Goal: Task Accomplishment & Management: Complete application form

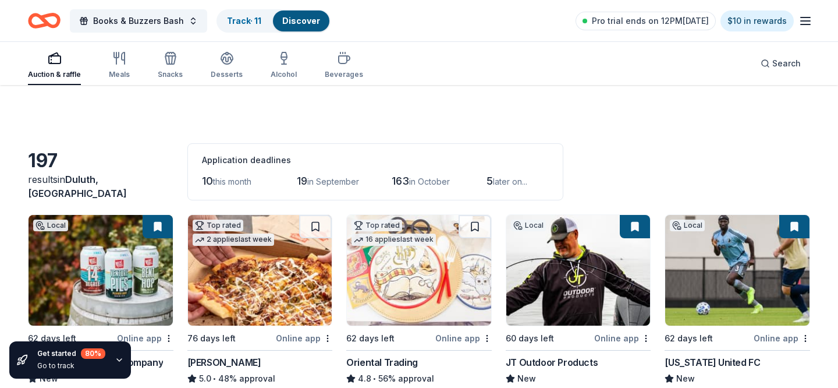
scroll to position [998, 0]
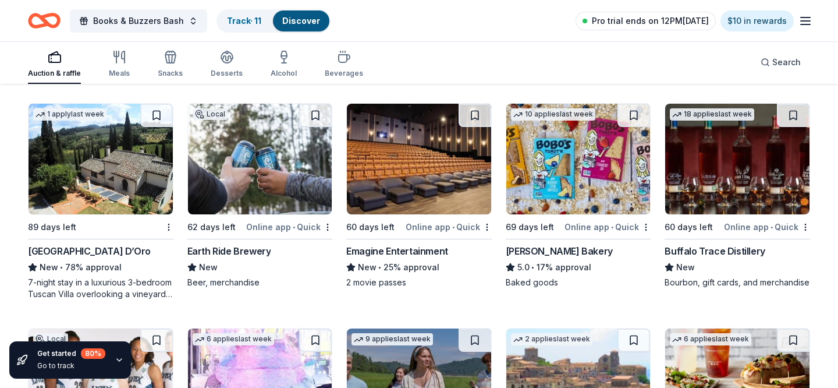
scroll to position [1685, 0]
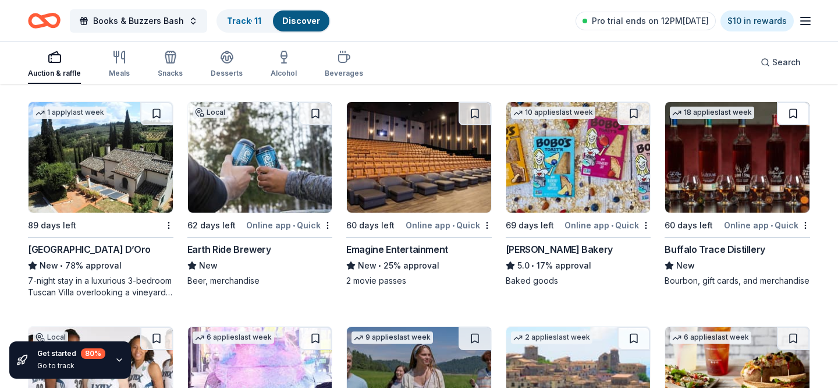
click at [795, 114] on button at bounding box center [793, 113] width 33 height 23
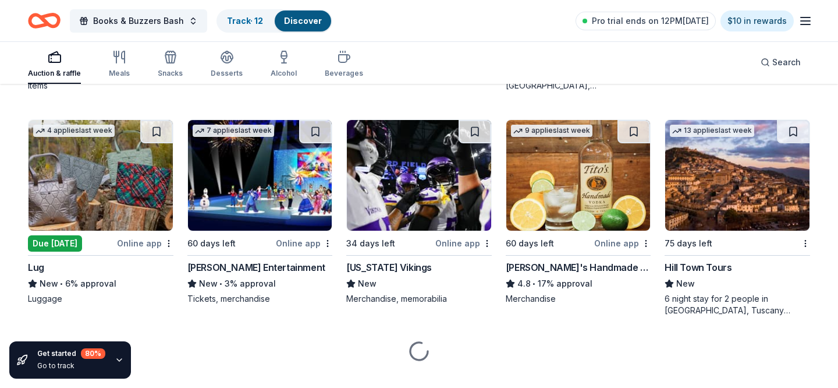
scroll to position [2138, 0]
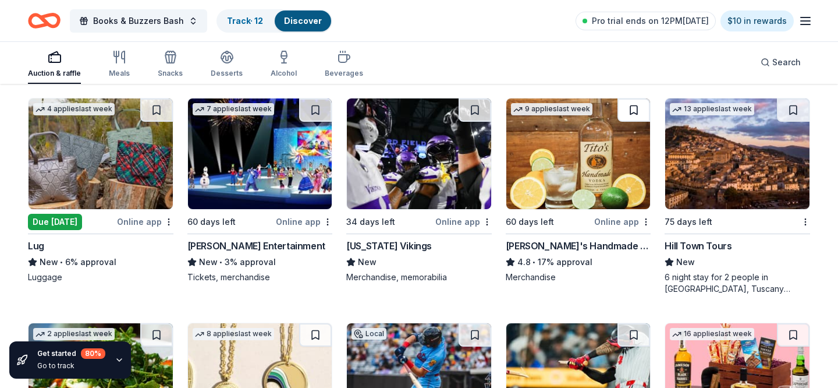
click at [643, 106] on button at bounding box center [633, 109] width 33 height 23
click at [475, 103] on button at bounding box center [475, 109] width 33 height 23
click at [86, 172] on img at bounding box center [101, 153] width 144 height 111
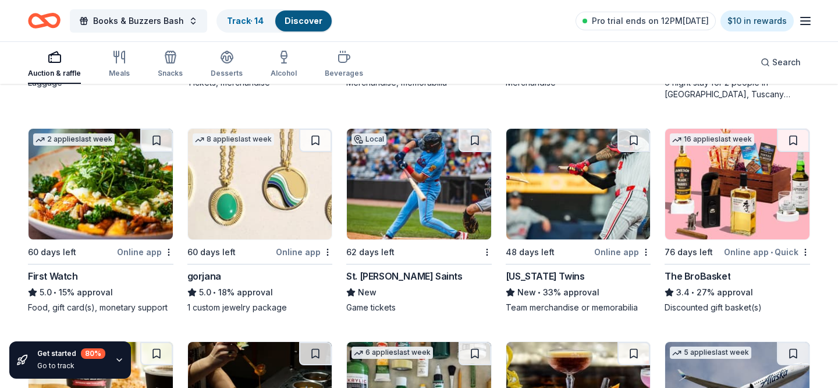
scroll to position [2331, 0]
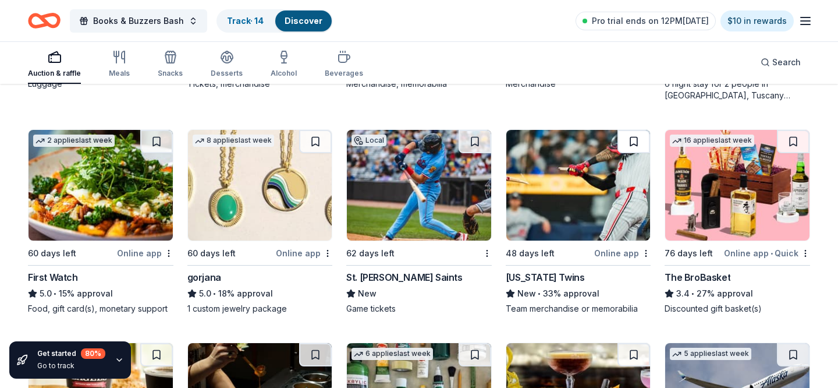
click at [621, 131] on button at bounding box center [633, 141] width 33 height 23
click at [475, 139] on button at bounding box center [475, 141] width 33 height 23
click at [315, 137] on button at bounding box center [315, 141] width 33 height 23
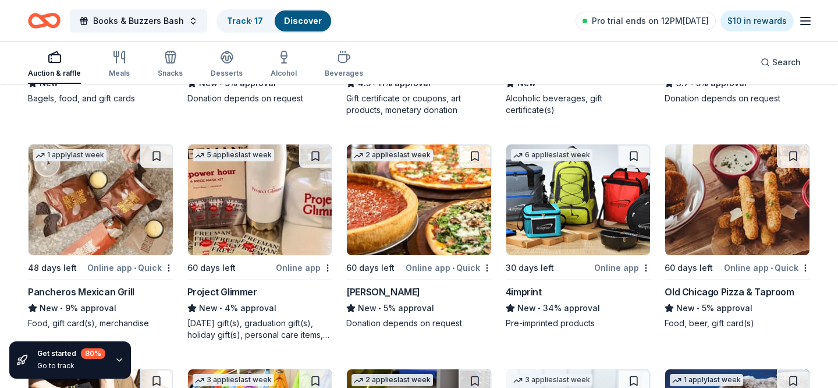
scroll to position [2744, 0]
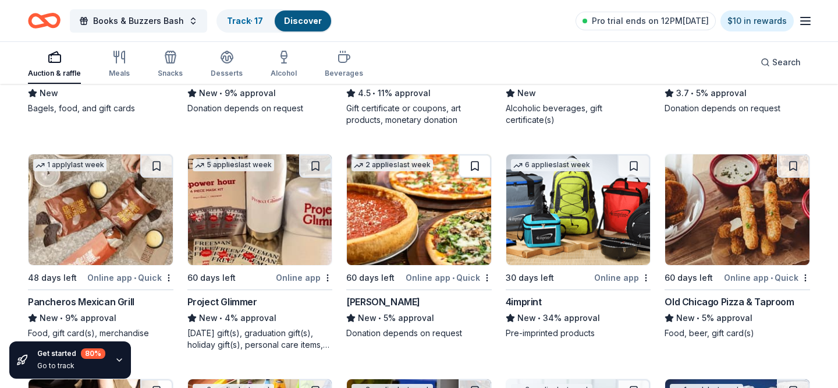
click at [477, 161] on button at bounding box center [475, 165] width 33 height 23
click at [435, 240] on img at bounding box center [419, 209] width 144 height 111
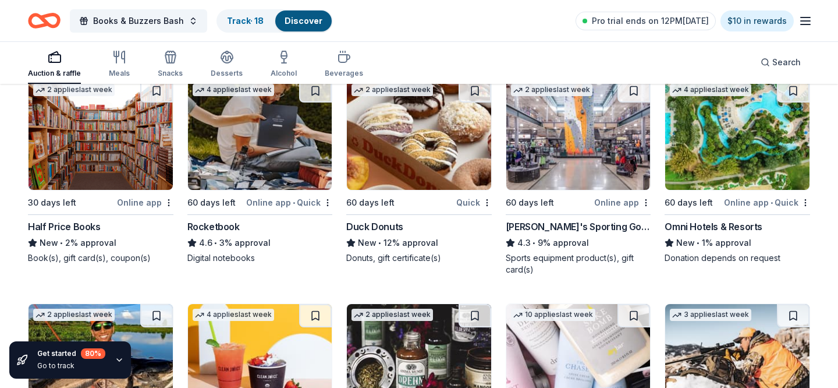
scroll to position [4546, 0]
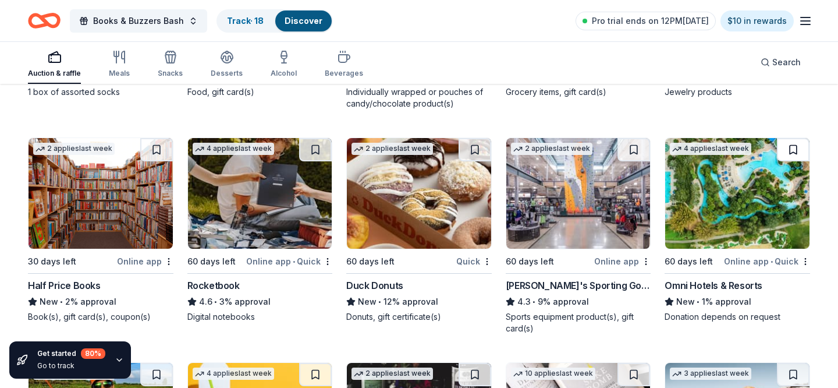
click at [794, 144] on button at bounding box center [793, 149] width 33 height 23
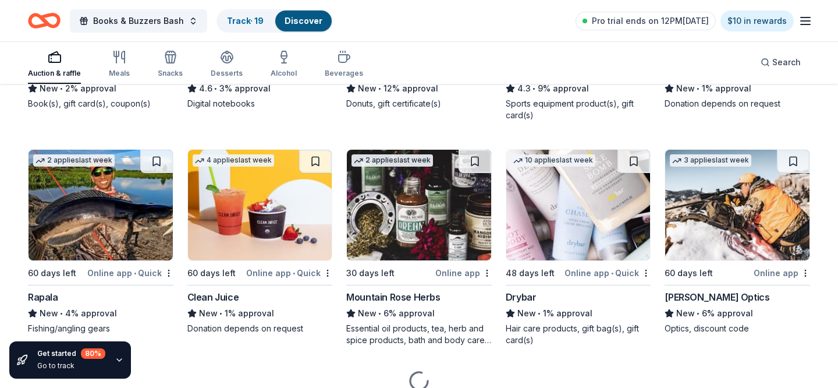
scroll to position [4777, 0]
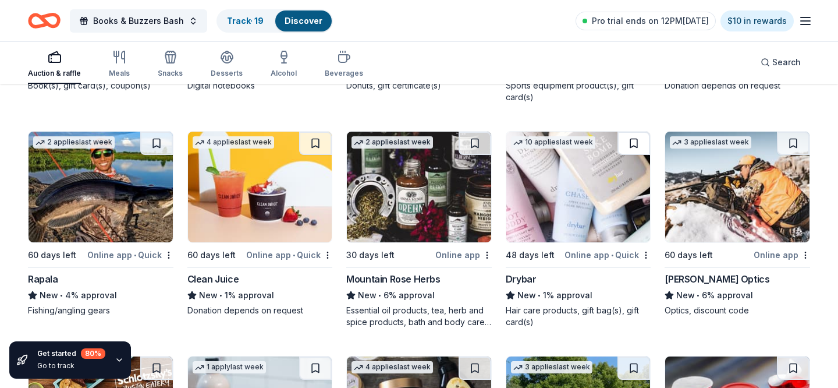
click at [624, 145] on button at bounding box center [633, 143] width 33 height 23
click at [467, 150] on button at bounding box center [475, 143] width 33 height 23
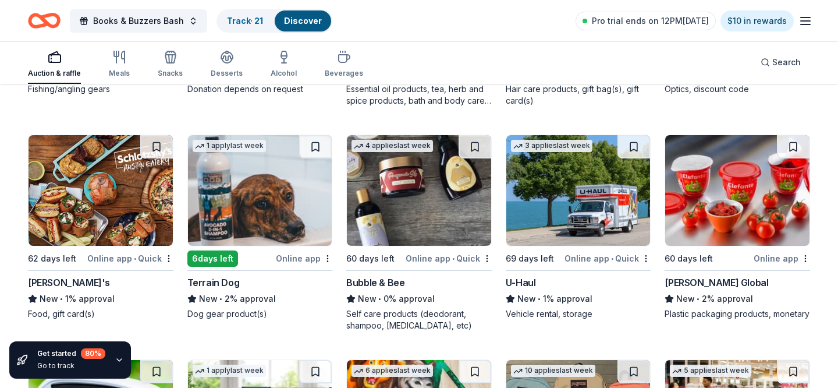
scroll to position [4999, 0]
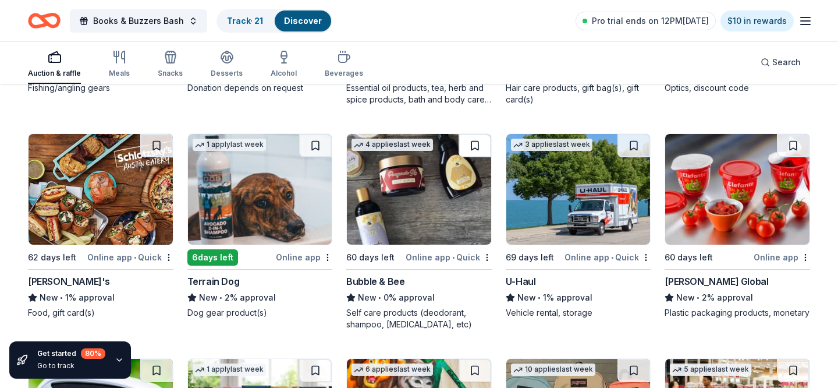
click at [471, 145] on button at bounding box center [475, 145] width 33 height 23
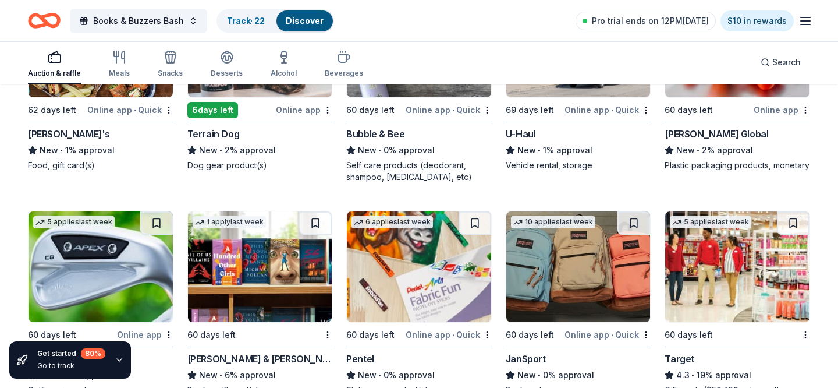
scroll to position [5185, 0]
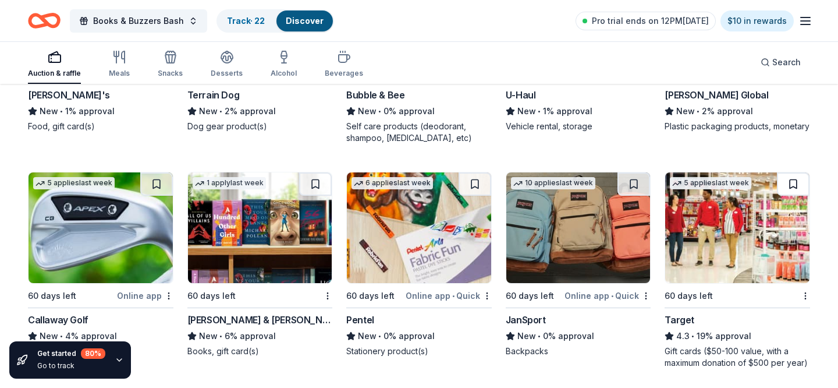
click at [789, 190] on button at bounding box center [793, 183] width 33 height 23
click at [474, 181] on button at bounding box center [475, 183] width 33 height 23
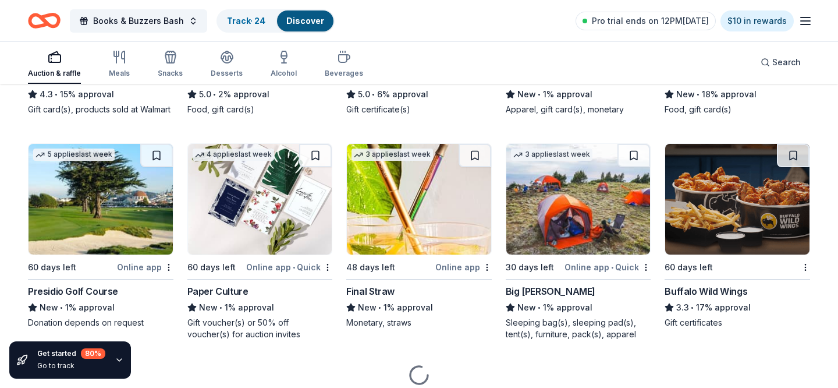
scroll to position [5691, 0]
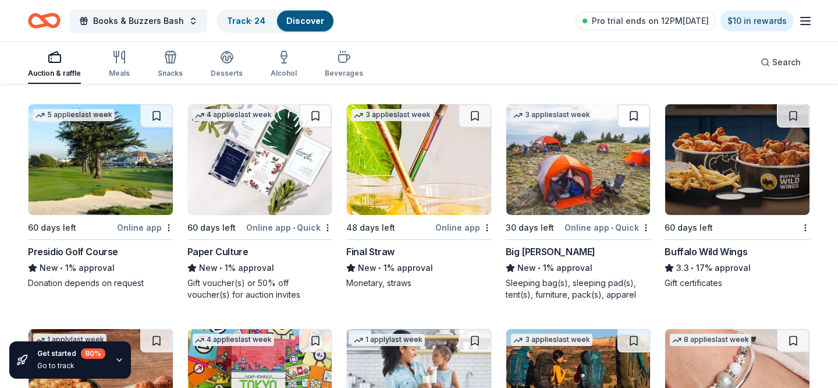
click at [633, 115] on button at bounding box center [633, 115] width 33 height 23
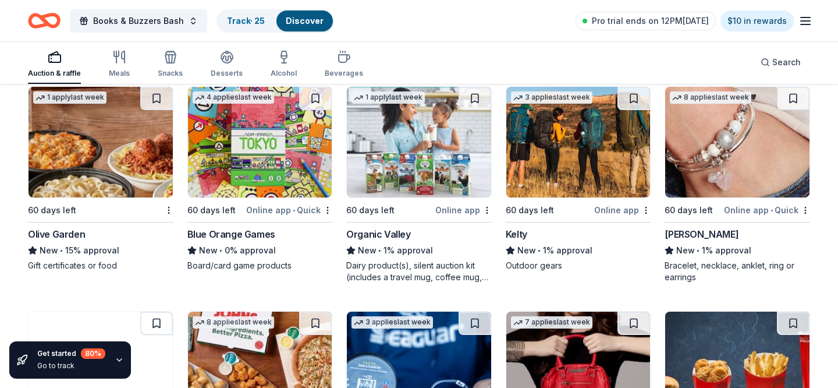
scroll to position [5932, 0]
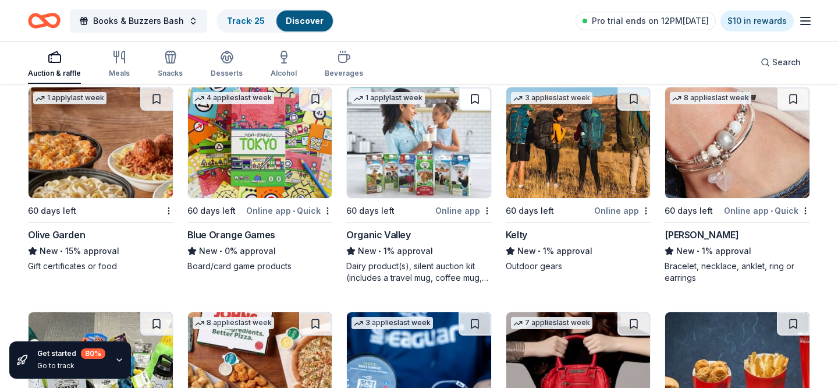
click at [466, 108] on button at bounding box center [475, 98] width 33 height 23
click at [632, 104] on button at bounding box center [633, 98] width 33 height 23
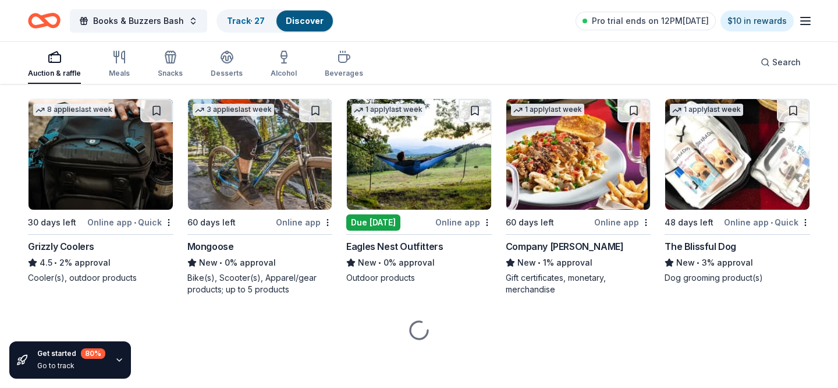
scroll to position [6583, 0]
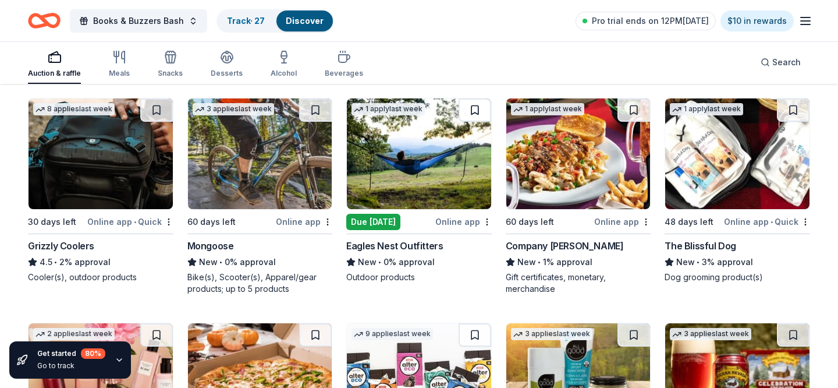
click at [469, 102] on button at bounding box center [475, 109] width 33 height 23
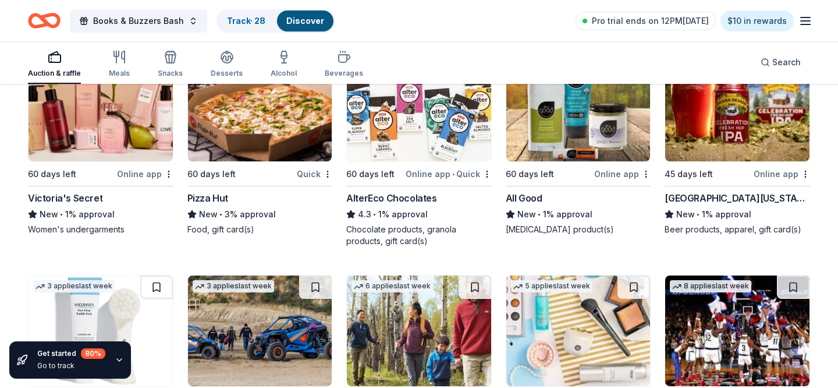
scroll to position [7026, 0]
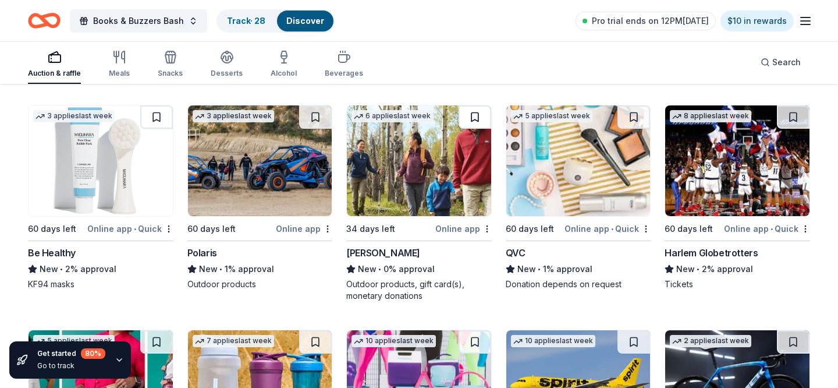
click at [475, 118] on button at bounding box center [475, 116] width 33 height 23
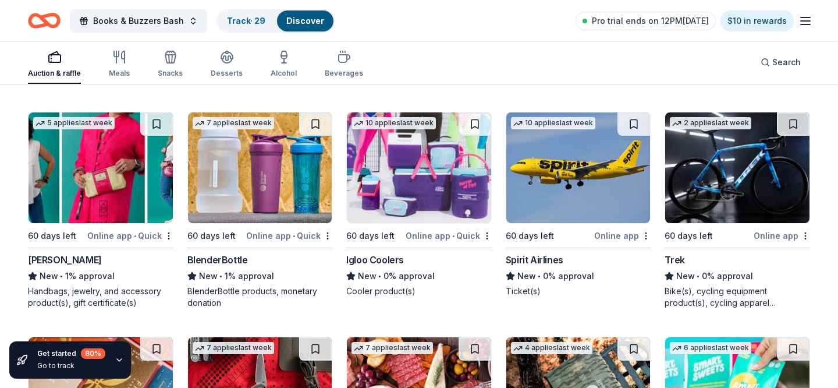
scroll to position [7243, 0]
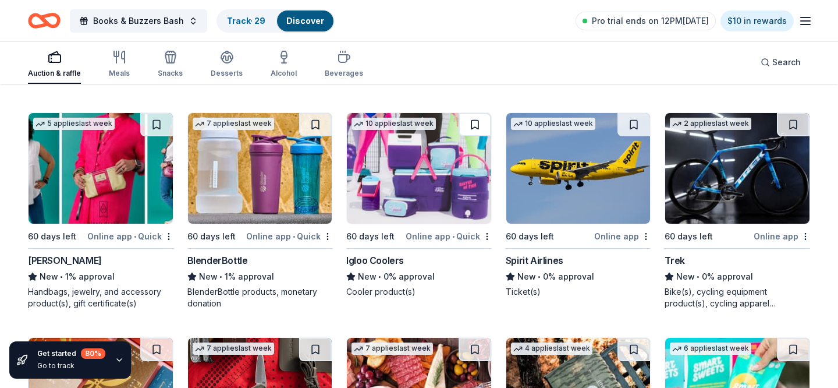
click at [476, 118] on button at bounding box center [475, 124] width 33 height 23
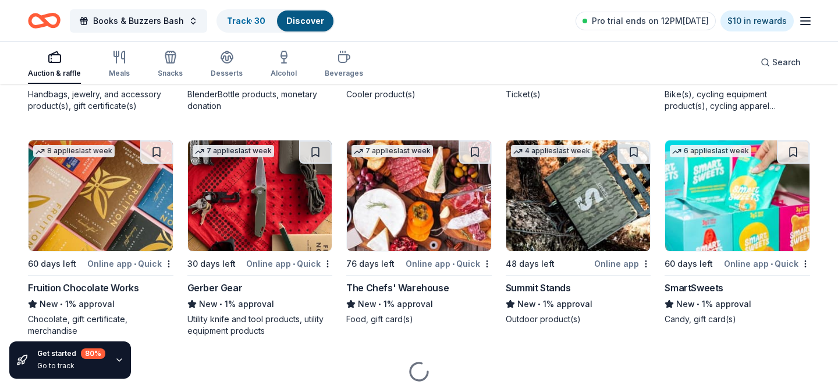
scroll to position [7451, 0]
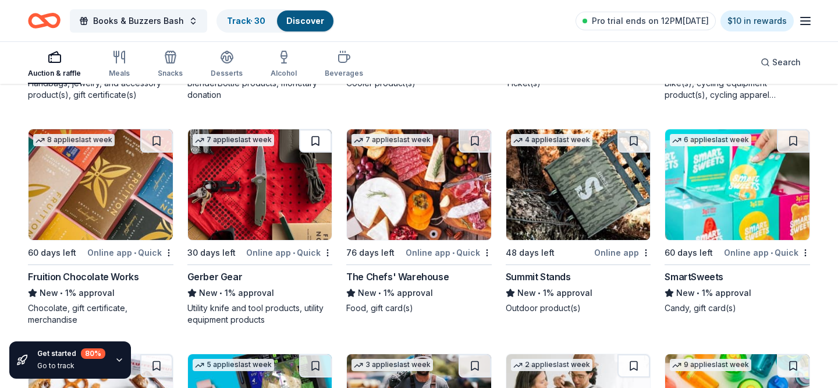
click at [317, 132] on button at bounding box center [315, 140] width 33 height 23
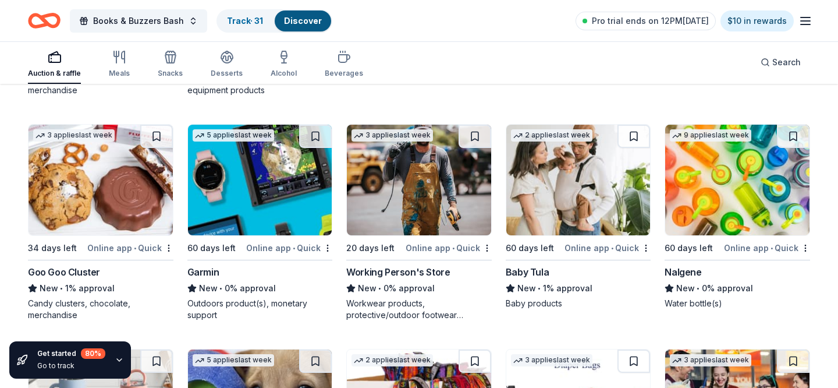
scroll to position [7674, 0]
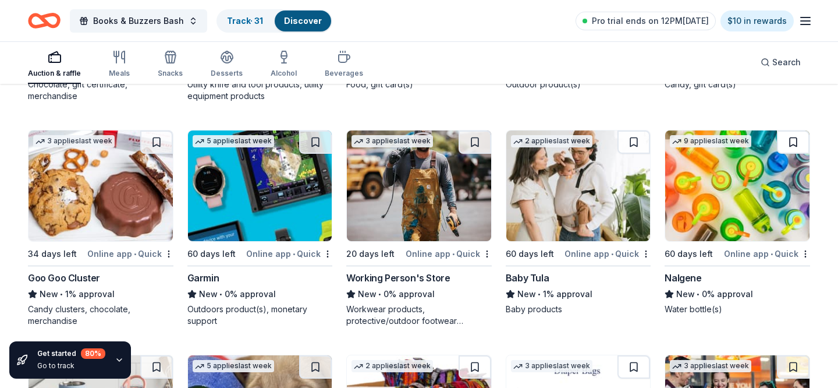
click at [793, 143] on button at bounding box center [793, 141] width 33 height 23
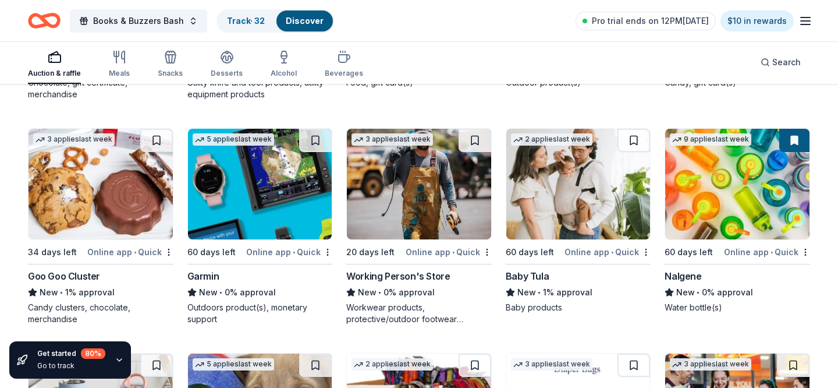
scroll to position [7609, 0]
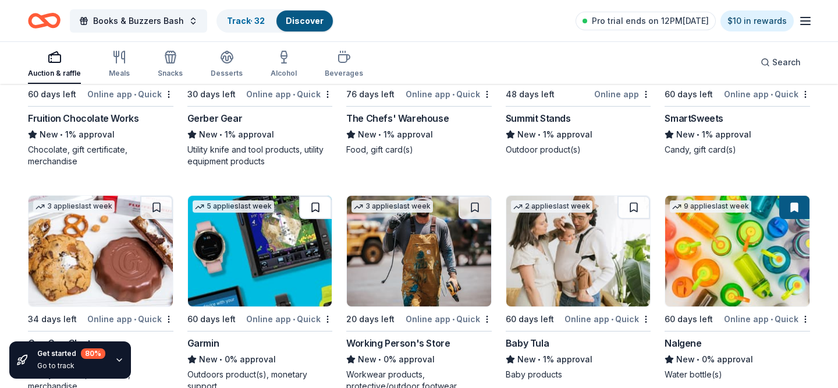
click at [313, 202] on button at bounding box center [315, 207] width 33 height 23
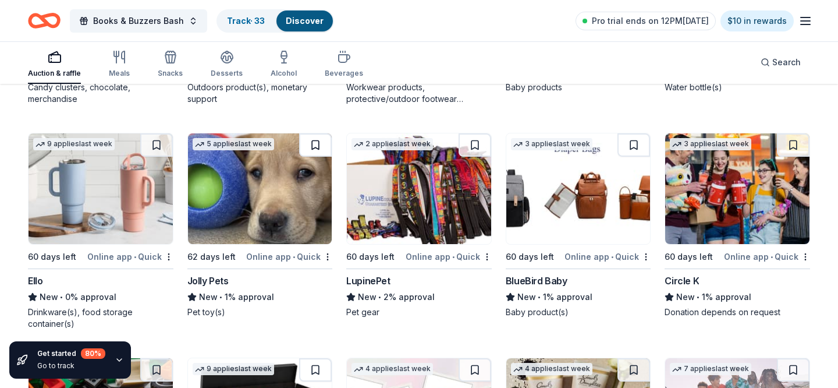
click at [321, 140] on button at bounding box center [315, 144] width 33 height 23
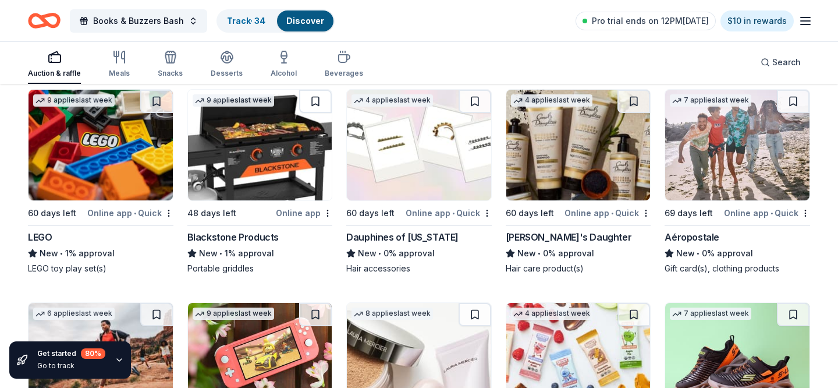
scroll to position [8108, 0]
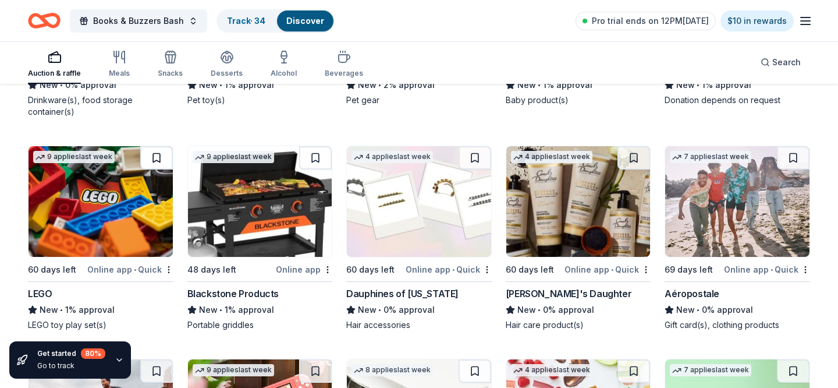
click at [162, 164] on button at bounding box center [156, 157] width 33 height 23
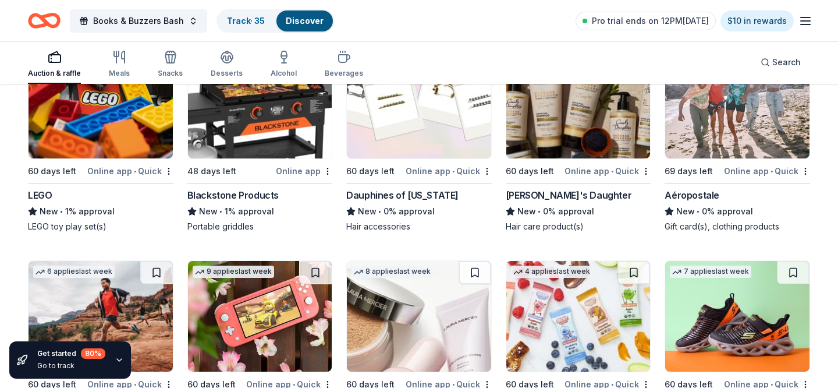
scroll to position [8321, 0]
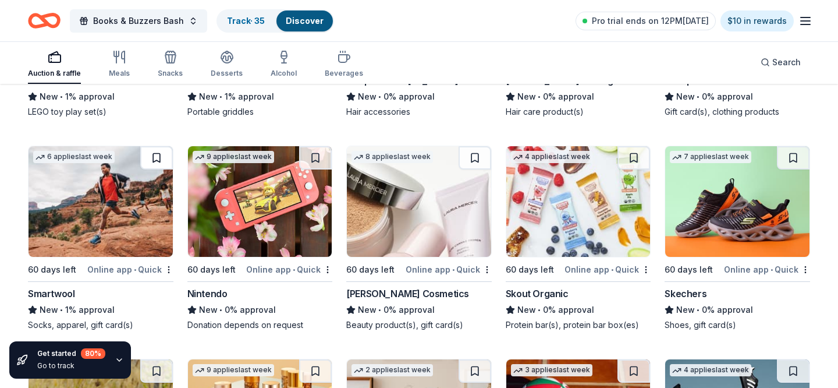
click at [154, 158] on button at bounding box center [156, 157] width 33 height 23
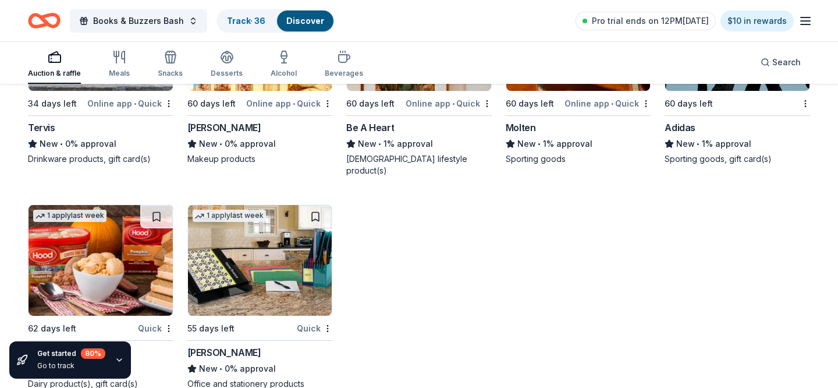
scroll to position [8713, 0]
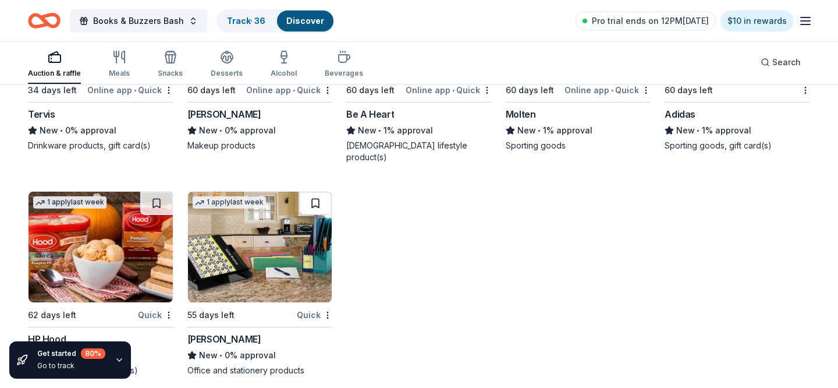
click at [312, 202] on button at bounding box center [315, 202] width 33 height 23
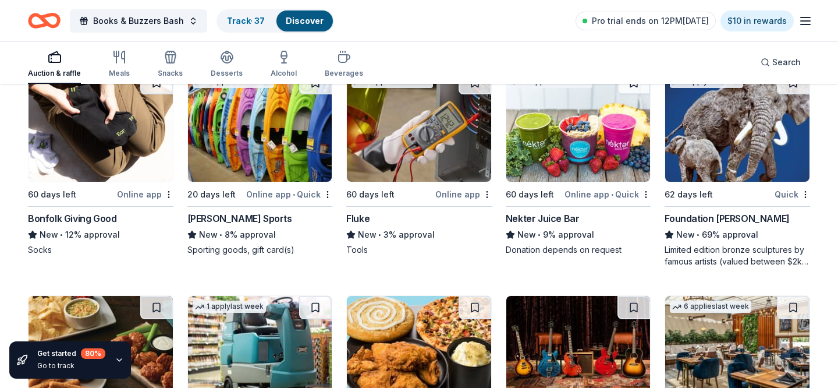
scroll to position [2894, 0]
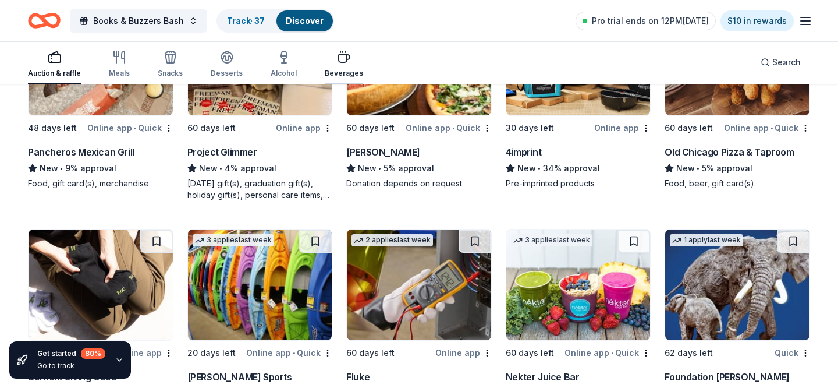
click at [332, 66] on div "Beverages" at bounding box center [344, 64] width 38 height 28
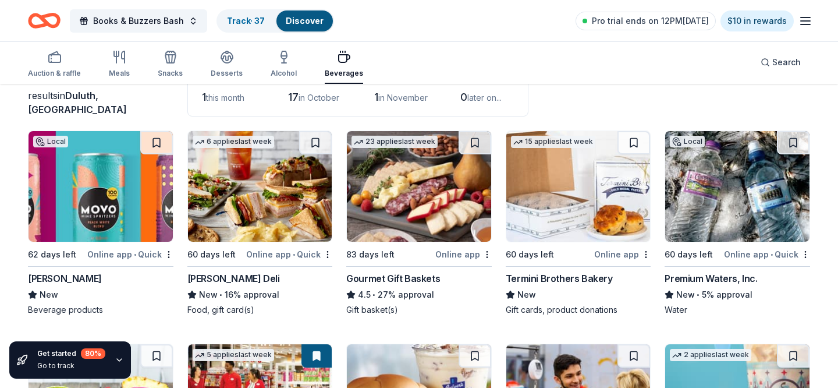
scroll to position [48, 0]
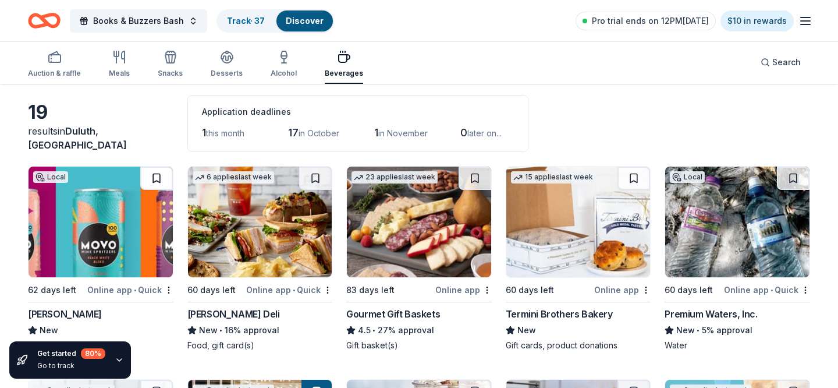
click at [166, 177] on button at bounding box center [156, 177] width 33 height 23
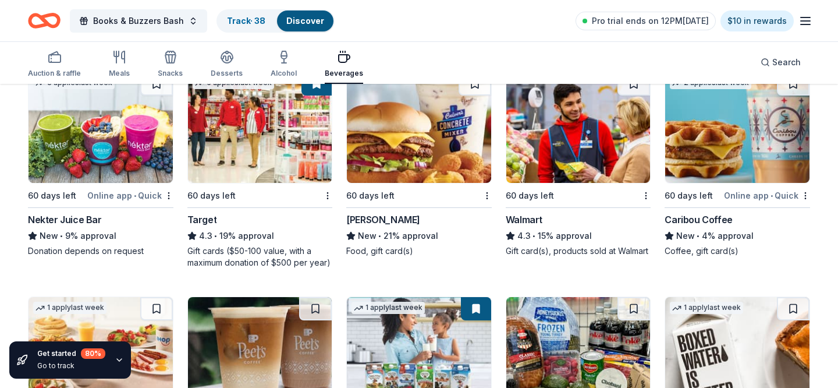
scroll to position [317, 0]
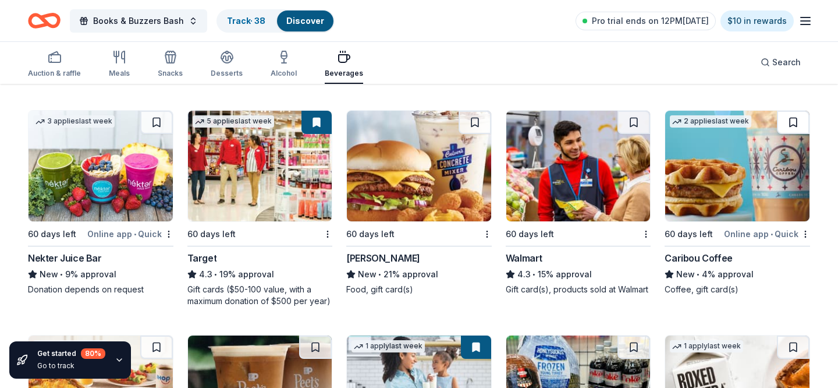
click at [783, 123] on button at bounding box center [793, 122] width 33 height 23
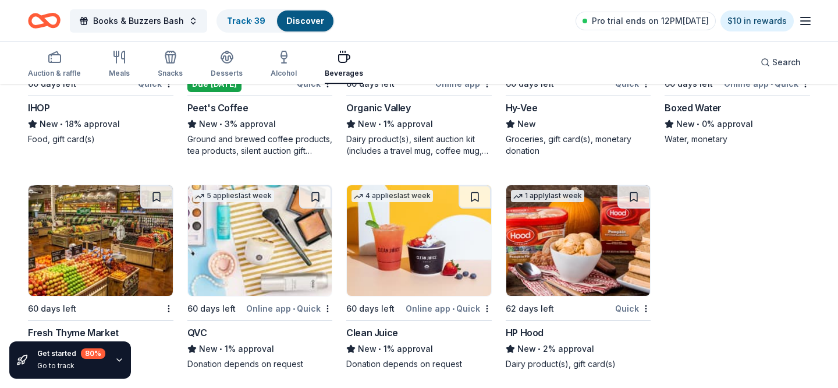
scroll to position [697, 0]
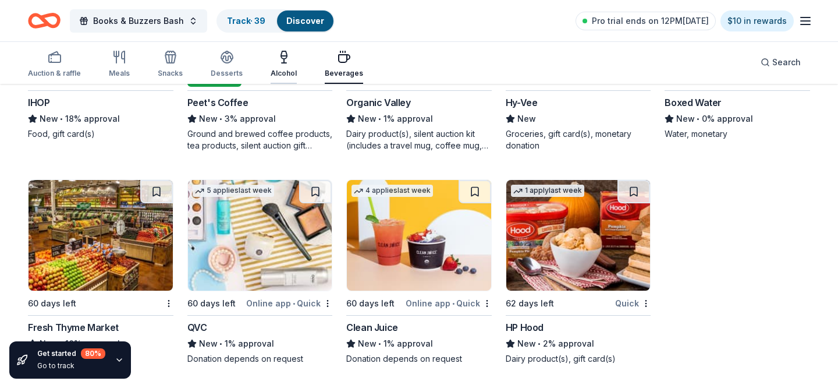
click at [278, 69] on div "Alcohol" at bounding box center [284, 73] width 26 height 9
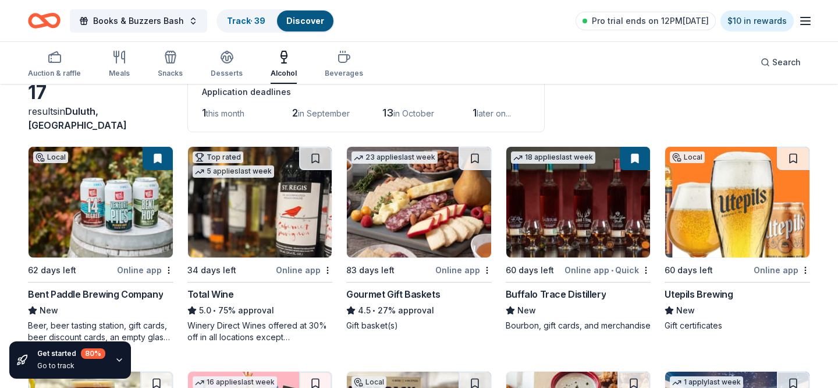
scroll to position [72, 0]
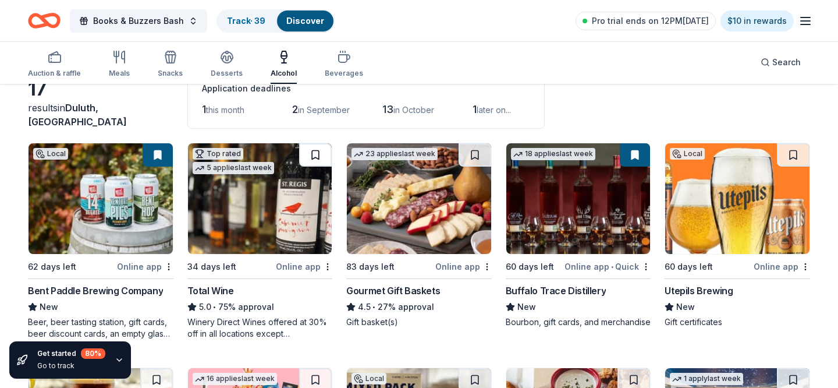
click at [317, 151] on button at bounding box center [315, 154] width 33 height 23
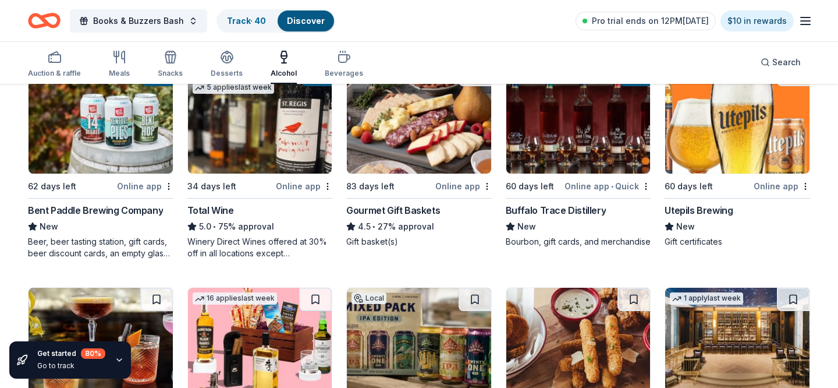
scroll to position [280, 0]
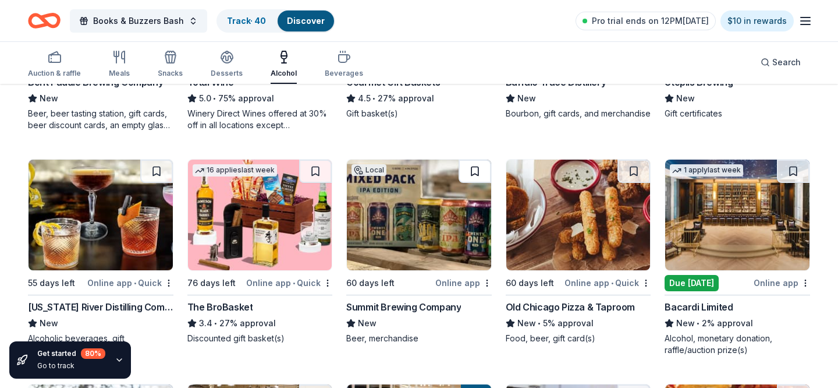
click at [469, 164] on button at bounding box center [475, 170] width 33 height 23
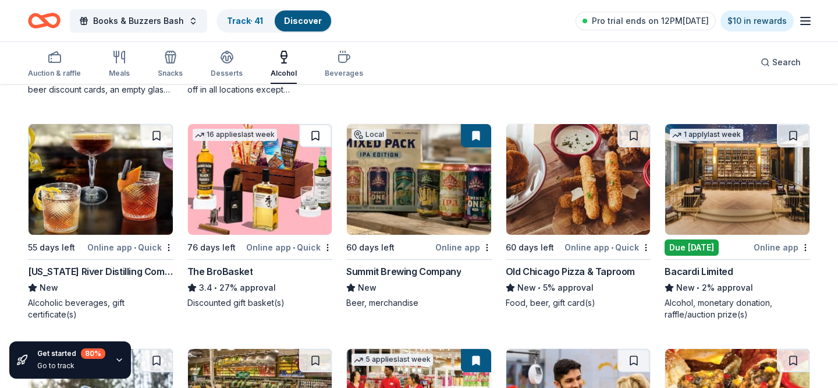
scroll to position [319, 0]
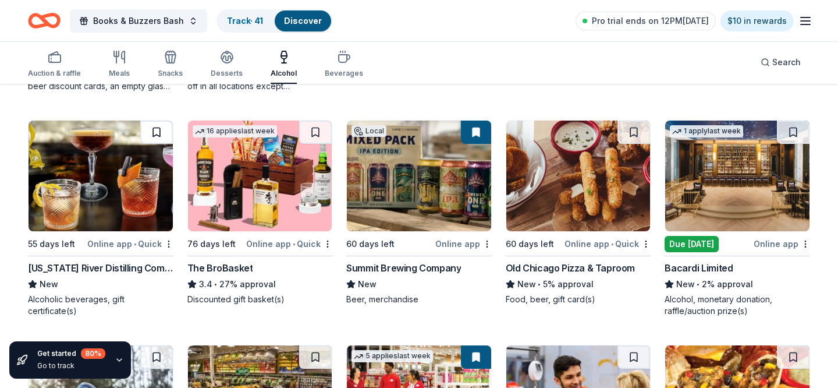
click at [149, 129] on button at bounding box center [156, 131] width 33 height 23
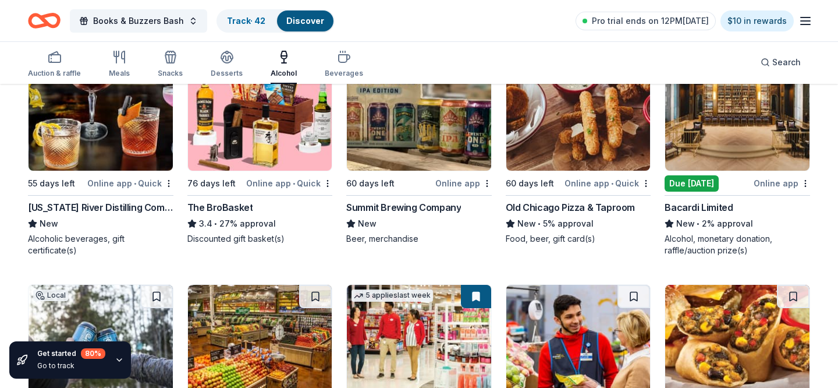
scroll to position [497, 0]
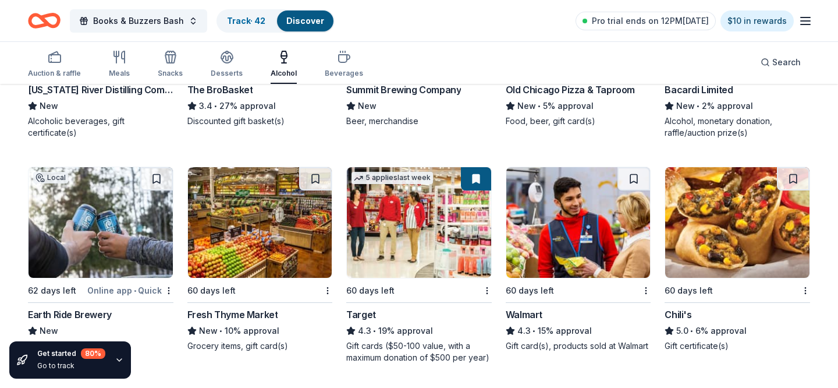
click at [155, 193] on img at bounding box center [101, 222] width 144 height 111
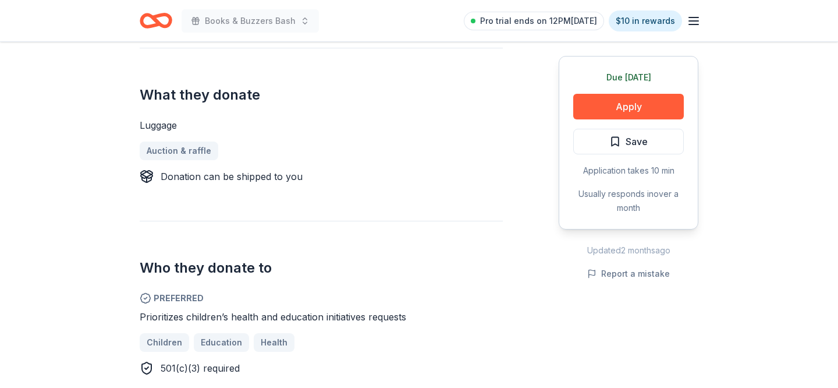
scroll to position [445, 0]
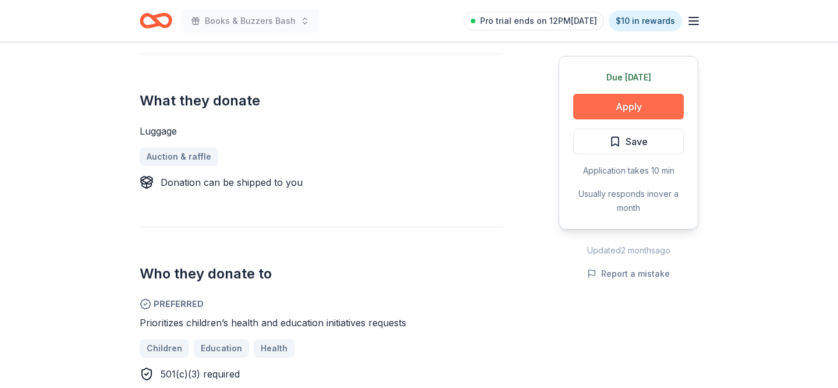
click at [609, 104] on button "Apply" at bounding box center [628, 107] width 111 height 26
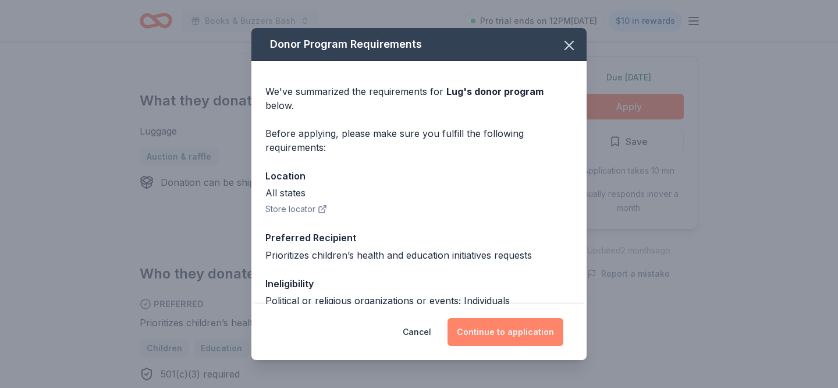
click at [513, 332] on button "Continue to application" at bounding box center [505, 332] width 116 height 28
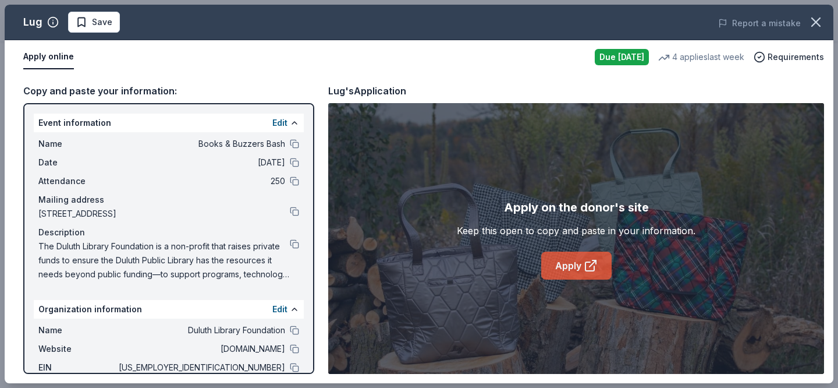
click at [572, 259] on link "Apply" at bounding box center [576, 265] width 70 height 28
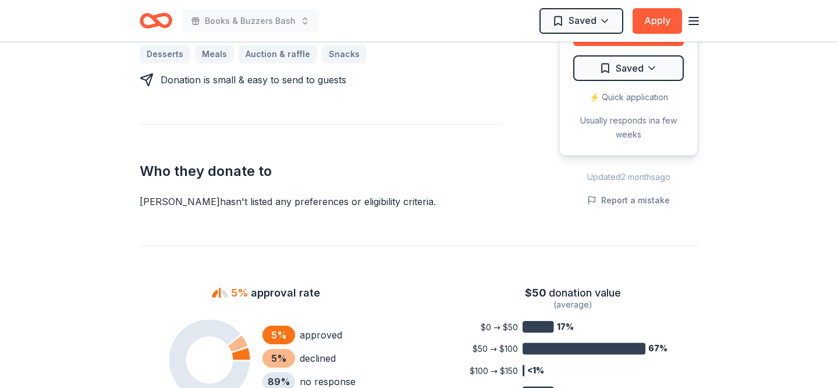
scroll to position [583, 0]
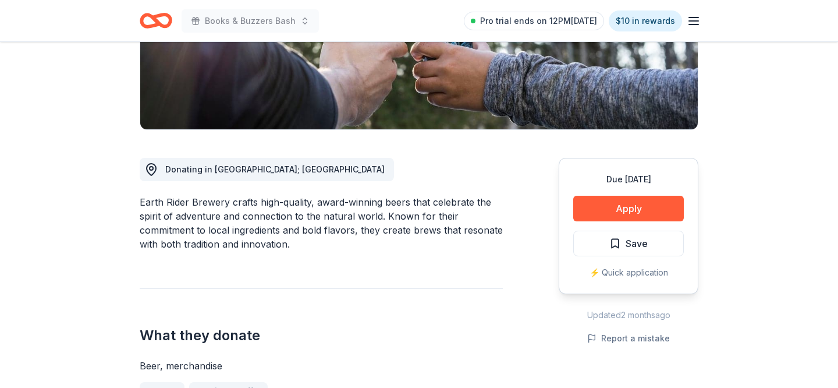
scroll to position [332, 0]
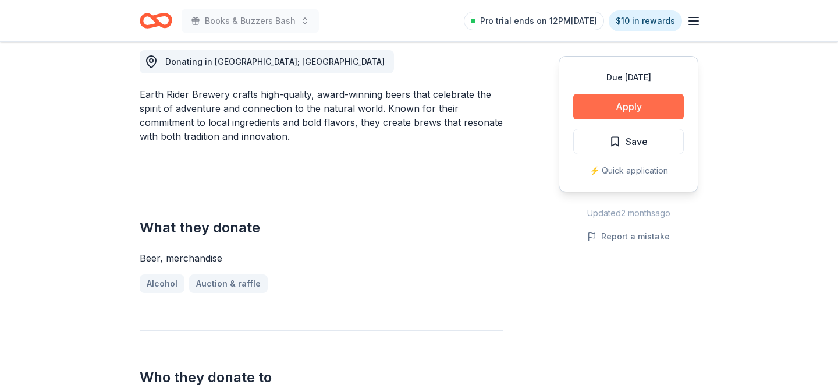
click at [630, 106] on button "Apply" at bounding box center [628, 107] width 111 height 26
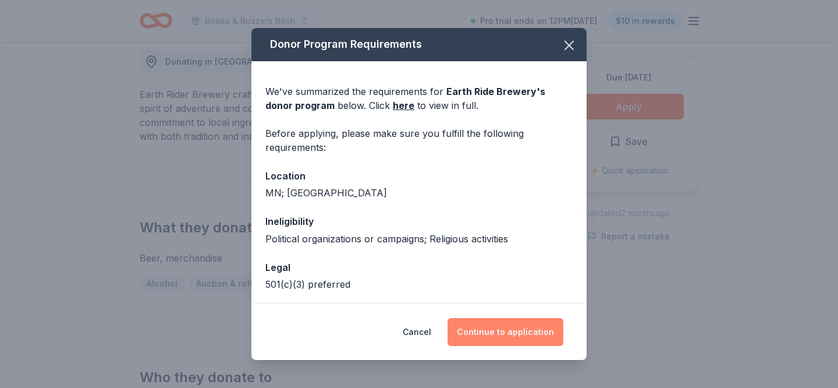
click at [539, 344] on button "Continue to application" at bounding box center [505, 332] width 116 height 28
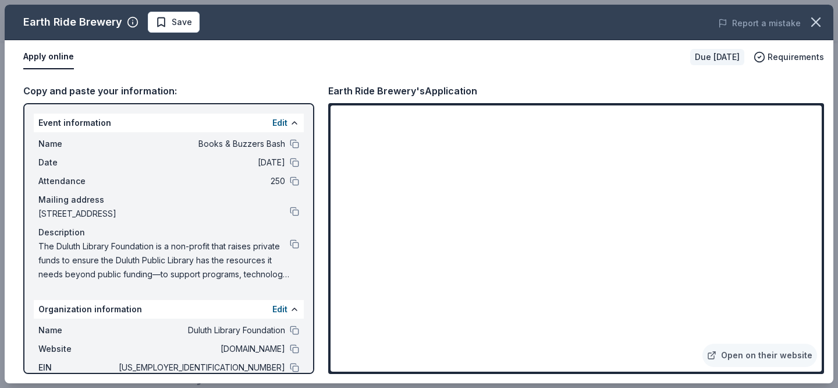
click at [248, 268] on span "The Duluth Library Foundation is a non-profit that raises private funds to ensu…" at bounding box center [163, 260] width 251 height 42
click at [293, 246] on button at bounding box center [294, 243] width 9 height 9
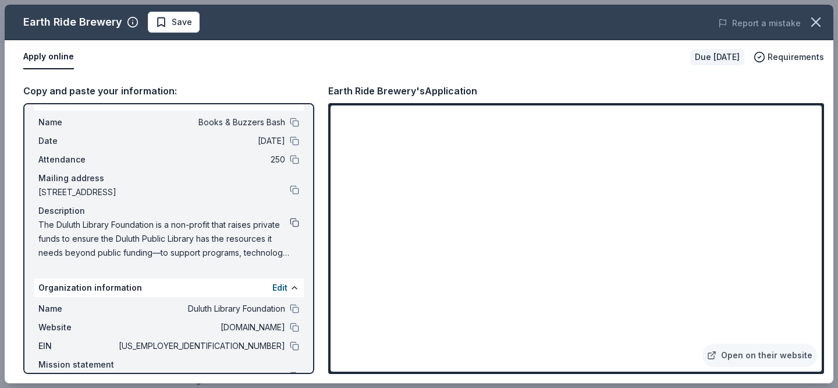
scroll to position [23, 0]
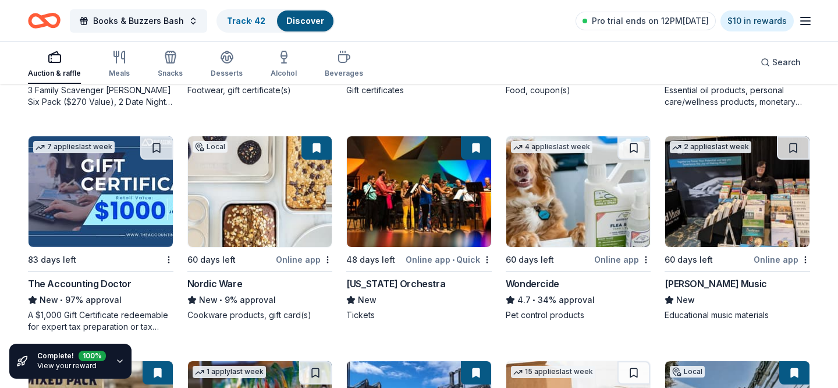
scroll to position [800, 0]
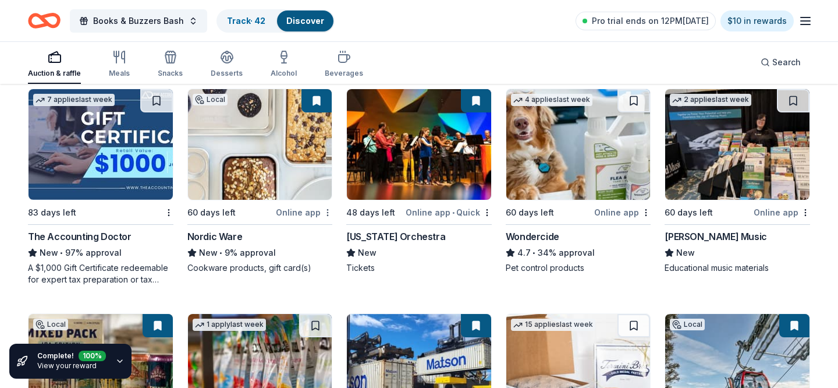
click at [318, 100] on button at bounding box center [316, 100] width 30 height 23
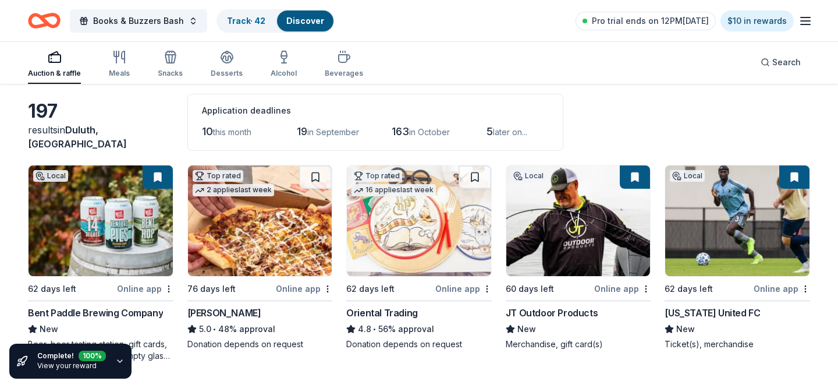
scroll to position [0, 0]
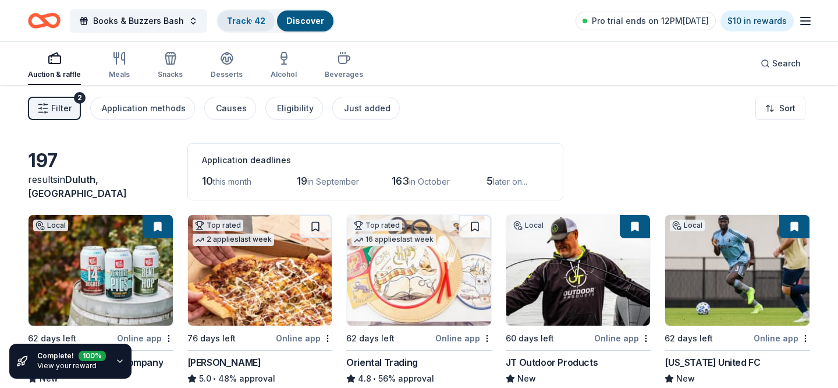
click at [252, 12] on div "Track · 42" at bounding box center [246, 20] width 57 height 21
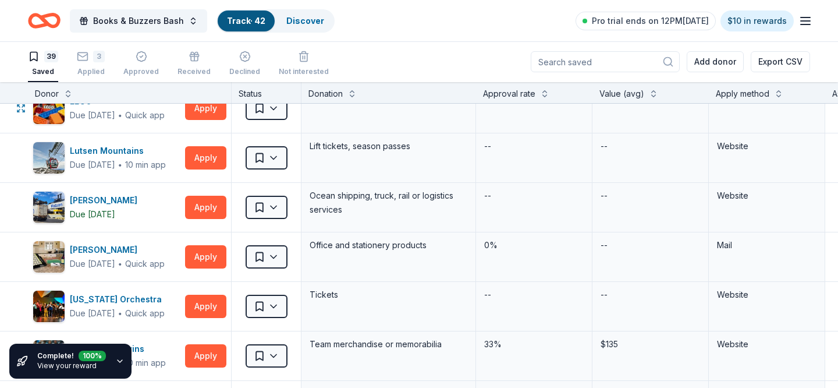
scroll to position [968, 0]
click at [276, 157] on html "Books & Buzzers Bash Track · 42 Discover Pro trial ends on 12PM, 8/22 $10 in re…" at bounding box center [419, 193] width 838 height 388
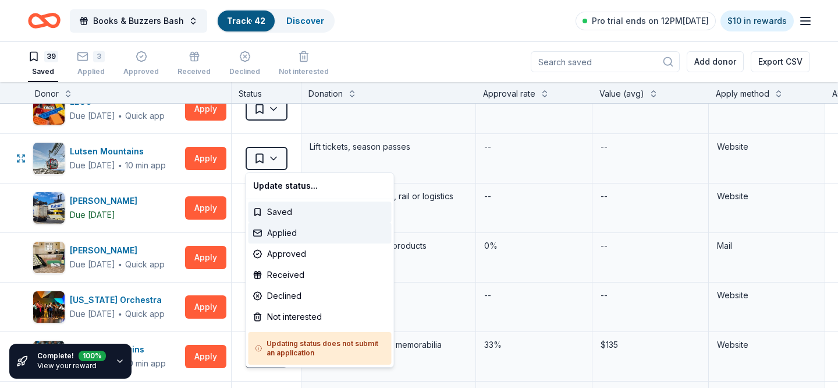
click at [279, 230] on div "Applied" at bounding box center [319, 232] width 143 height 21
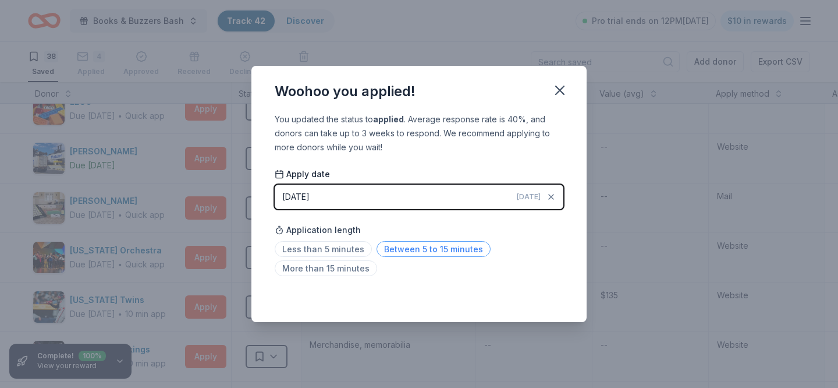
click at [428, 248] on span "Between 5 to 15 minutes" at bounding box center [433, 249] width 114 height 16
click at [559, 89] on icon "button" at bounding box center [560, 90] width 16 height 16
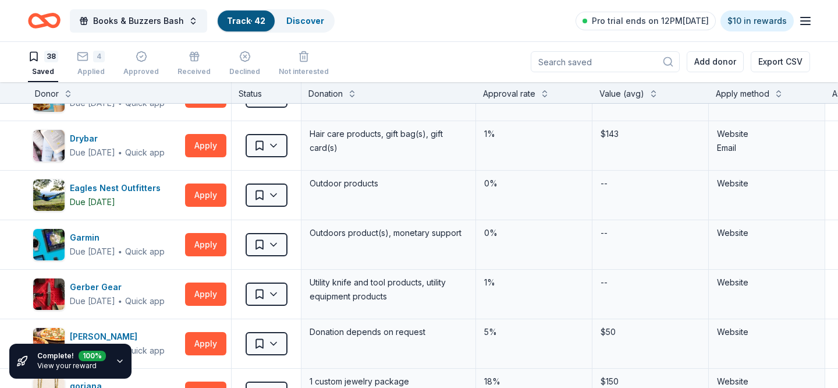
scroll to position [335, 0]
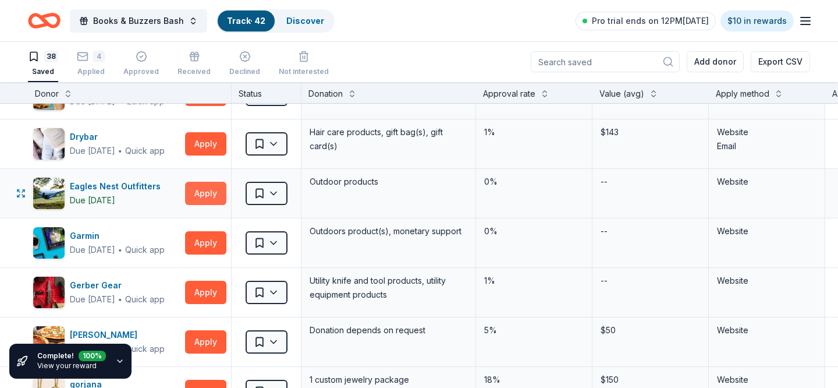
click at [213, 198] on button "Apply" at bounding box center [205, 193] width 41 height 23
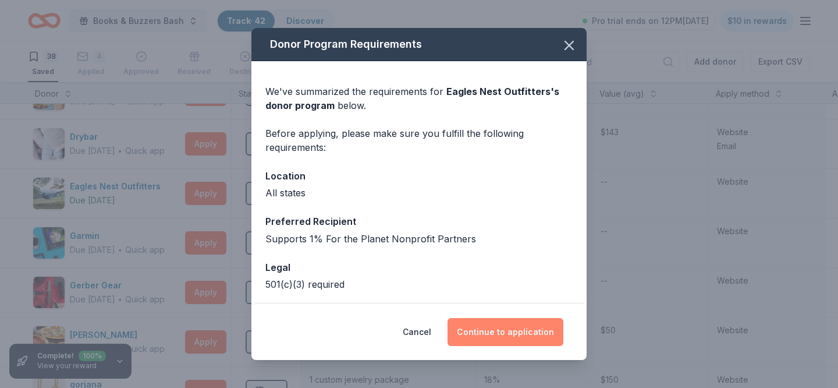
click at [510, 334] on button "Continue to application" at bounding box center [505, 332] width 116 height 28
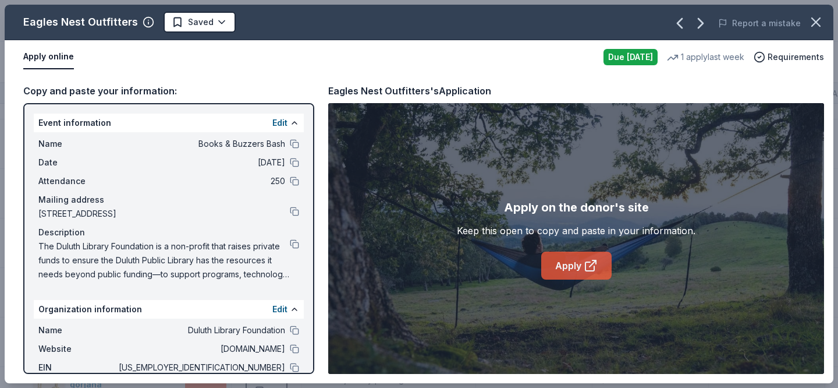
click at [575, 259] on link "Apply" at bounding box center [576, 265] width 70 height 28
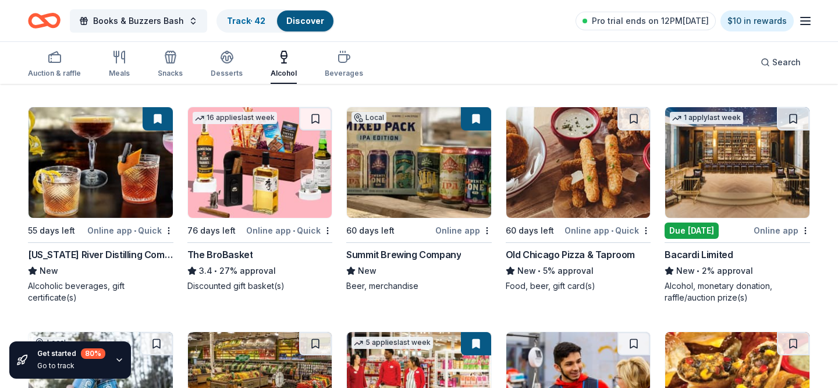
scroll to position [260, 0]
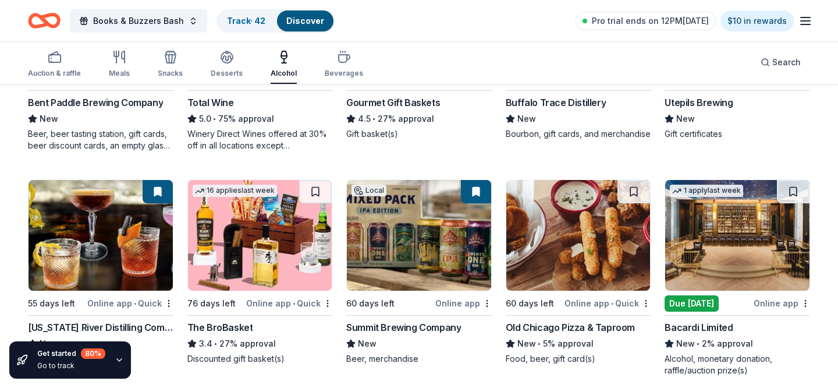
click at [140, 255] on img at bounding box center [101, 235] width 144 height 111
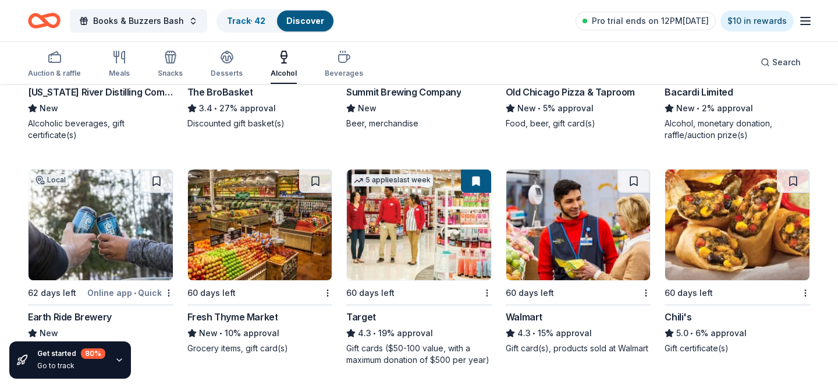
scroll to position [498, 0]
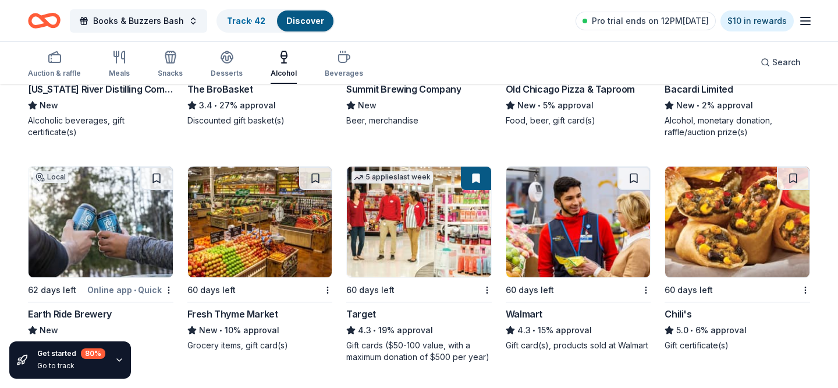
click at [280, 68] on div "Alcohol" at bounding box center [284, 64] width 26 height 28
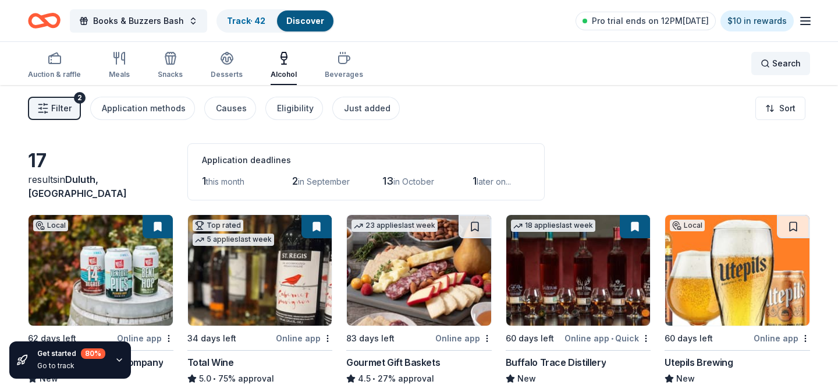
click at [773, 65] on span "Search" at bounding box center [786, 63] width 29 height 14
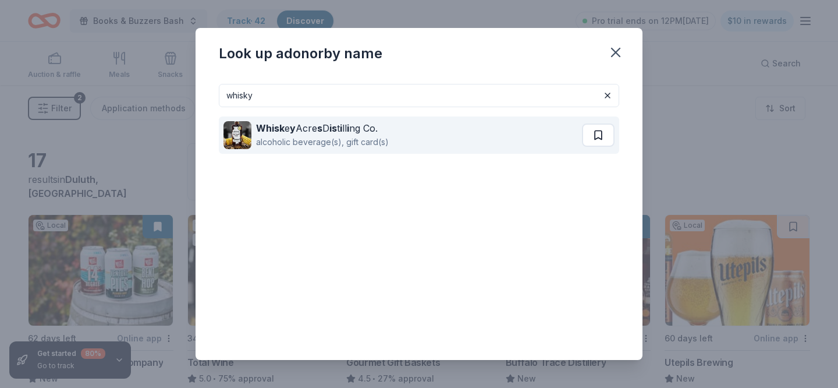
click at [592, 136] on button at bounding box center [598, 134] width 33 height 23
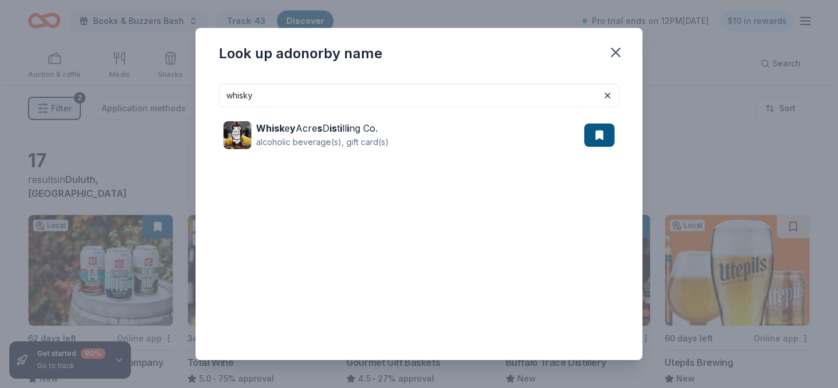
click at [475, 98] on input "whisky" at bounding box center [419, 95] width 400 height 23
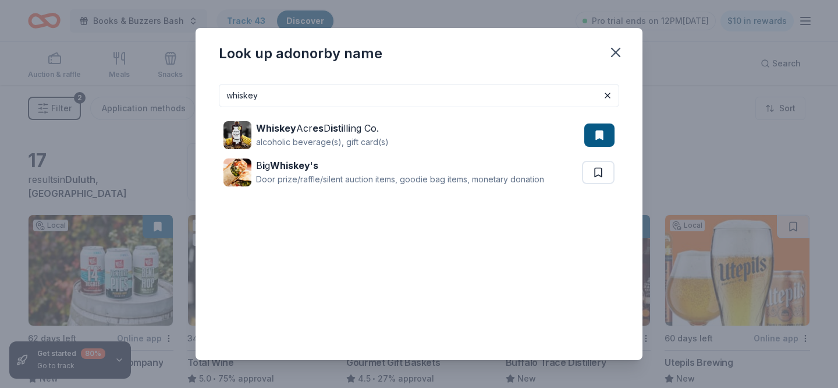
click at [467, 95] on input "whiskey" at bounding box center [419, 95] width 400 height 23
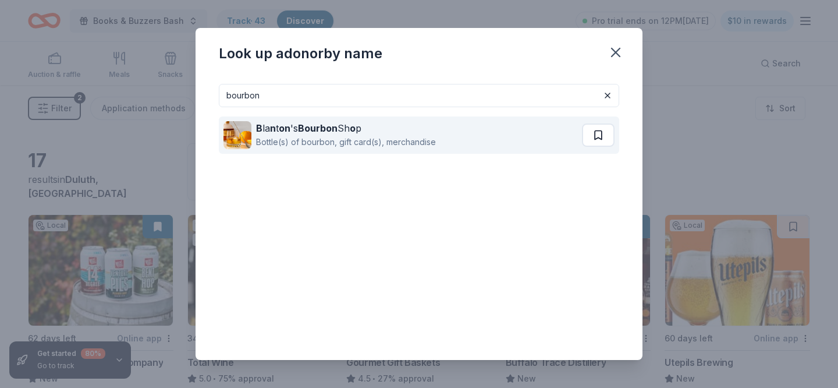
click at [598, 136] on button at bounding box center [598, 134] width 33 height 23
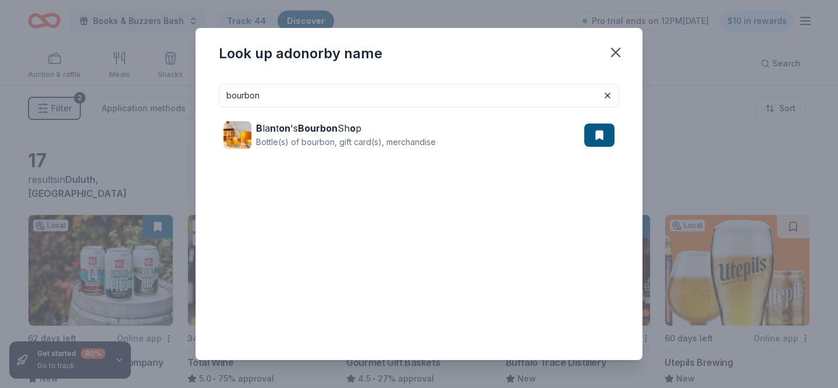
click at [531, 93] on input "bourbon" at bounding box center [419, 95] width 400 height 23
type input "distillery"
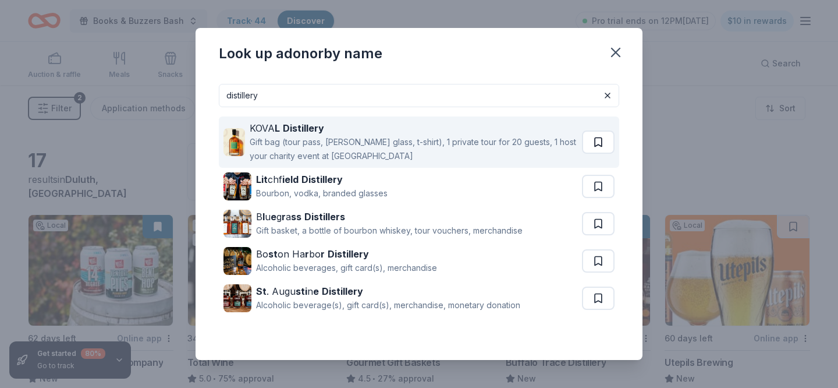
click at [600, 143] on button at bounding box center [598, 141] width 33 height 23
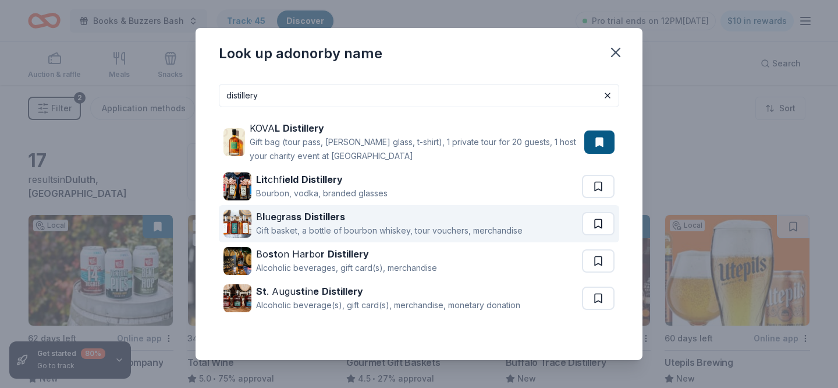
click at [598, 198] on button at bounding box center [598, 186] width 33 height 23
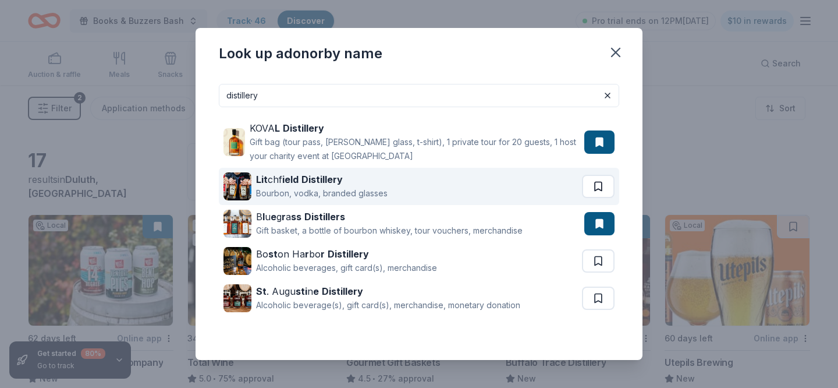
click at [596, 177] on button at bounding box center [598, 186] width 33 height 23
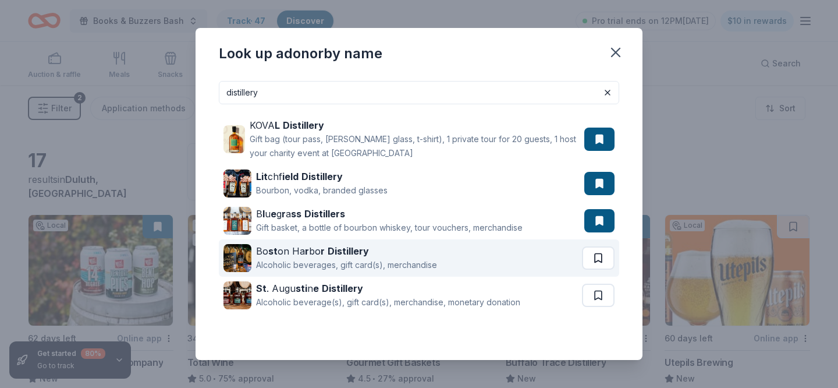
click at [600, 255] on button at bounding box center [598, 257] width 33 height 23
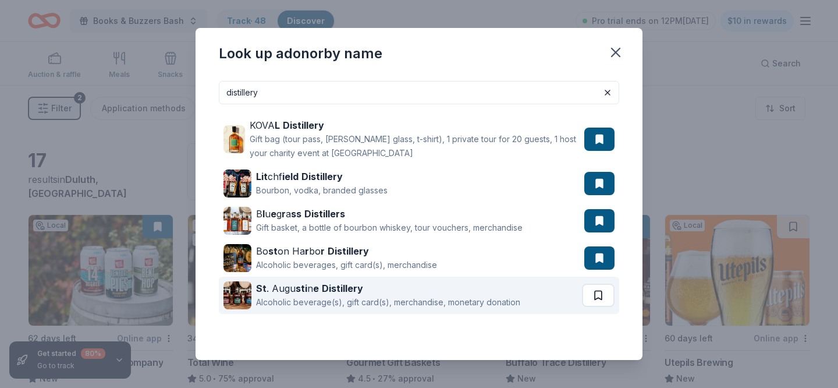
click at [591, 291] on button at bounding box center [598, 294] width 33 height 23
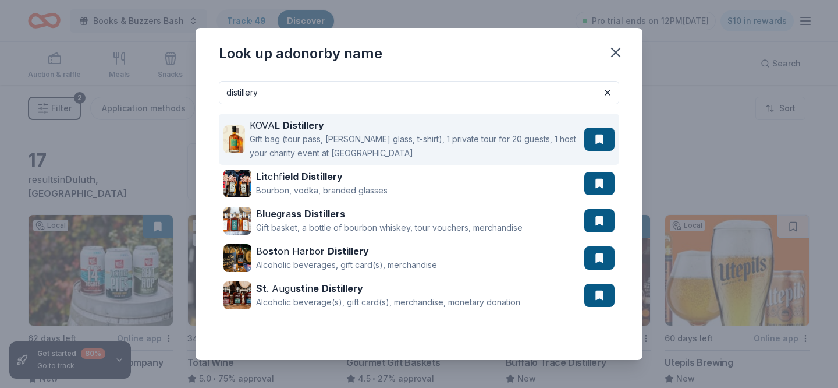
click at [236, 147] on img at bounding box center [234, 139] width 22 height 28
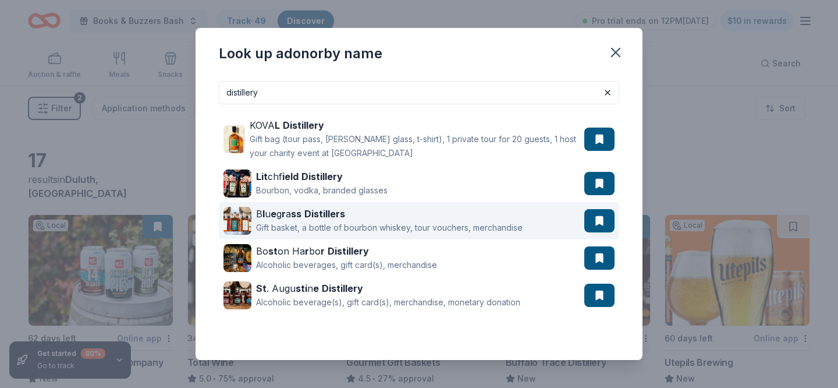
click at [466, 226] on div "Gift basket, a bottle of bourbon whiskey, tour vouchers, merchandise" at bounding box center [389, 228] width 267 height 14
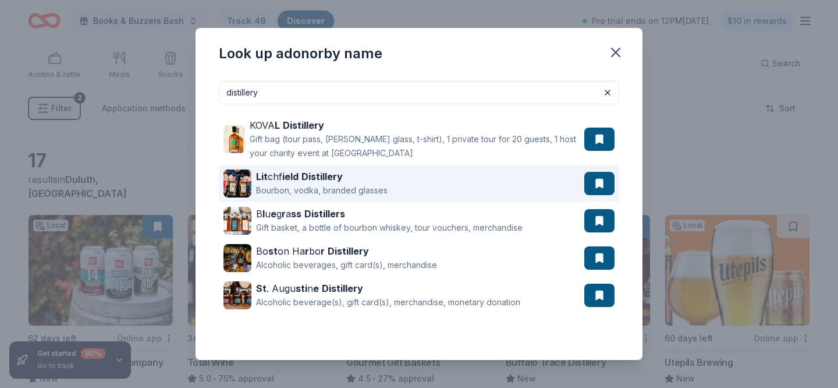
click at [447, 190] on div "Lit chf ield Distillery Bourbon, vodka, branded glasses" at bounding box center [403, 183] width 361 height 37
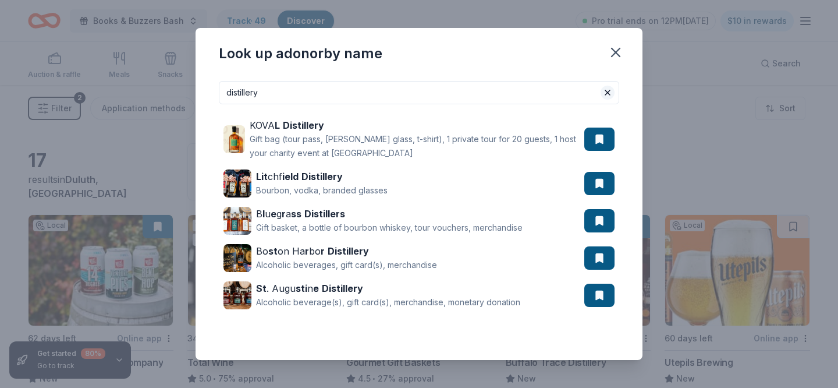
click at [606, 94] on button at bounding box center [607, 93] width 14 height 14
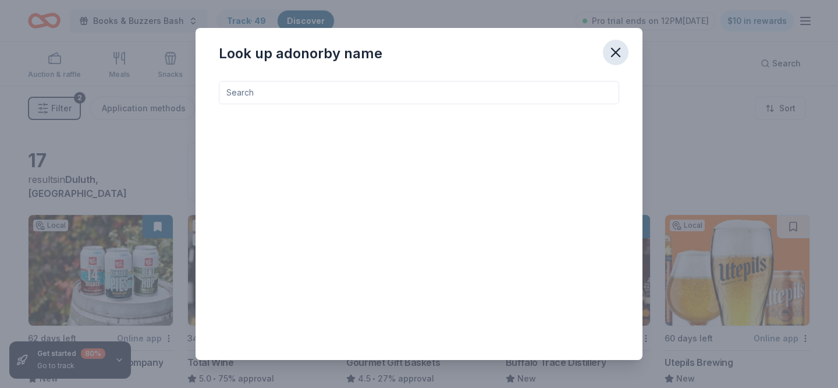
click at [617, 54] on icon "button" at bounding box center [616, 52] width 8 height 8
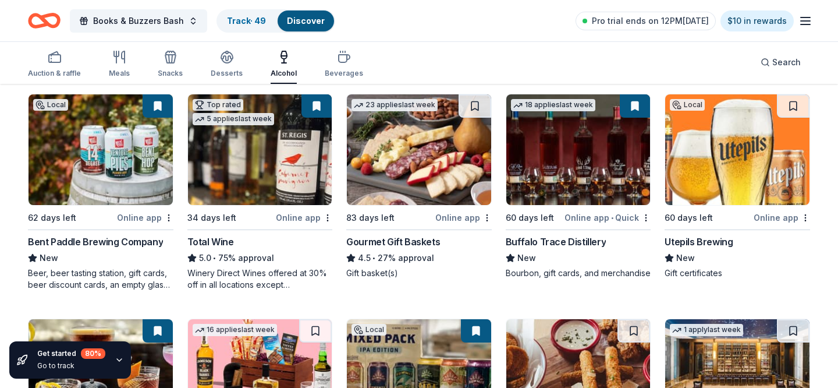
scroll to position [123, 0]
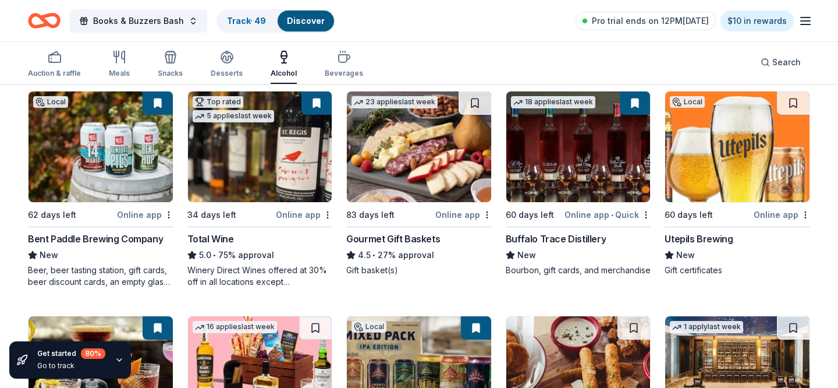
click at [567, 173] on img at bounding box center [578, 146] width 144 height 111
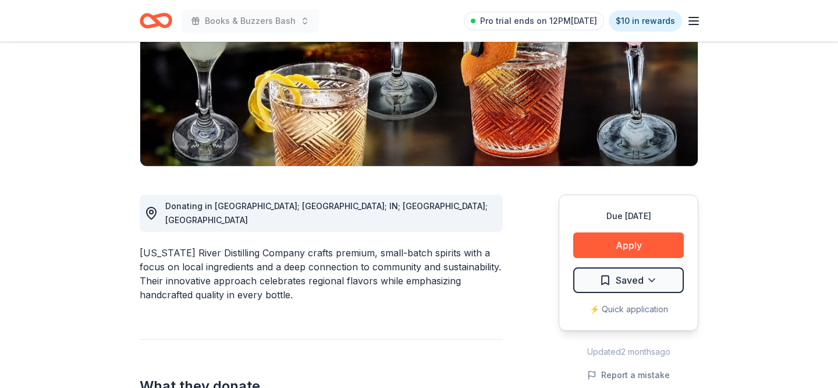
scroll to position [265, 0]
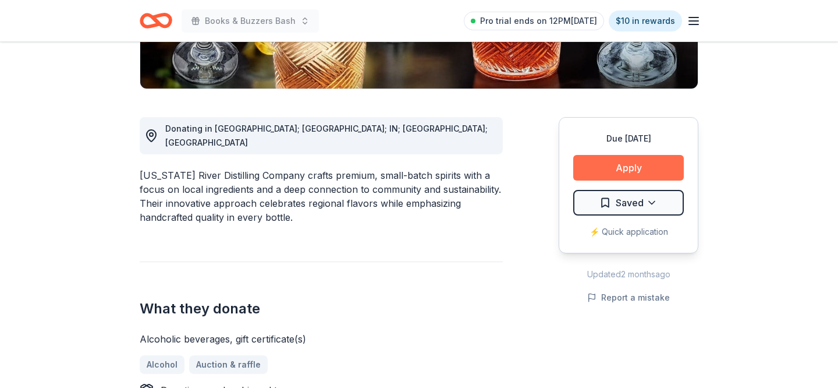
click at [630, 159] on button "Apply" at bounding box center [628, 168] width 111 height 26
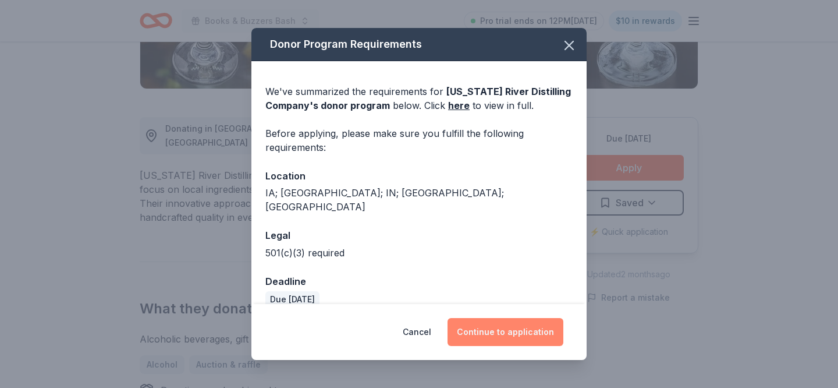
click at [495, 331] on button "Continue to application" at bounding box center [505, 332] width 116 height 28
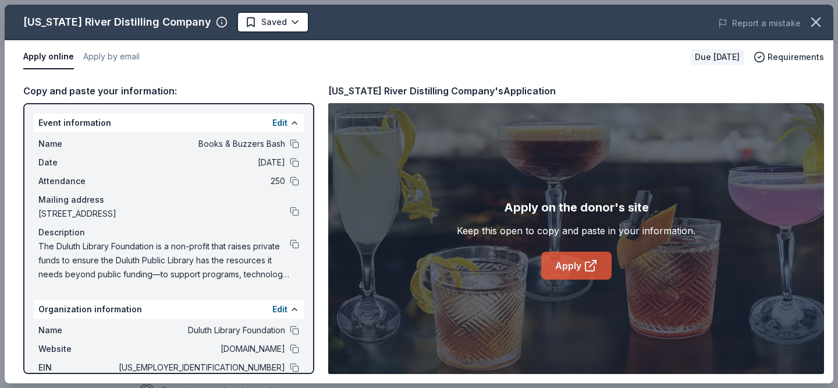
click at [587, 266] on icon at bounding box center [591, 265] width 14 height 14
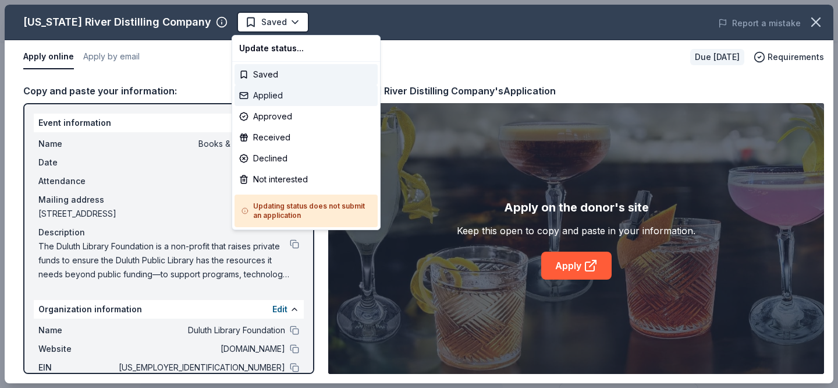
click at [282, 100] on div "Applied" at bounding box center [305, 95] width 143 height 21
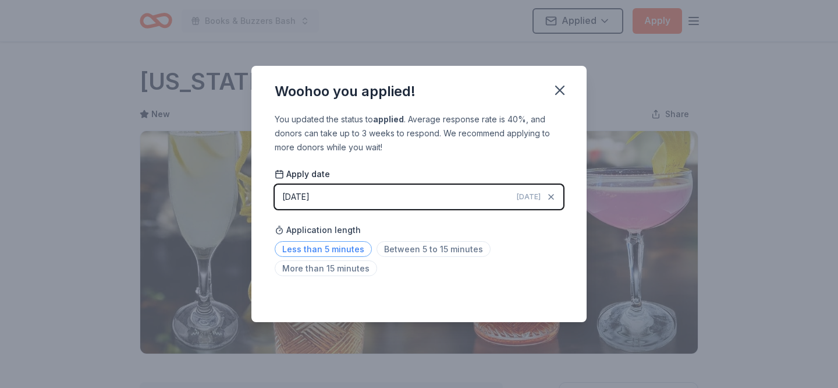
click at [340, 248] on span "Less than 5 minutes" at bounding box center [323, 249] width 97 height 16
click at [563, 98] on icon "button" at bounding box center [560, 90] width 16 height 16
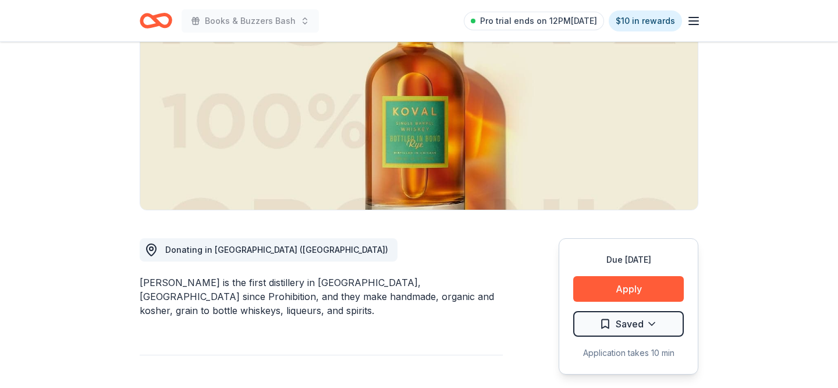
scroll to position [201, 0]
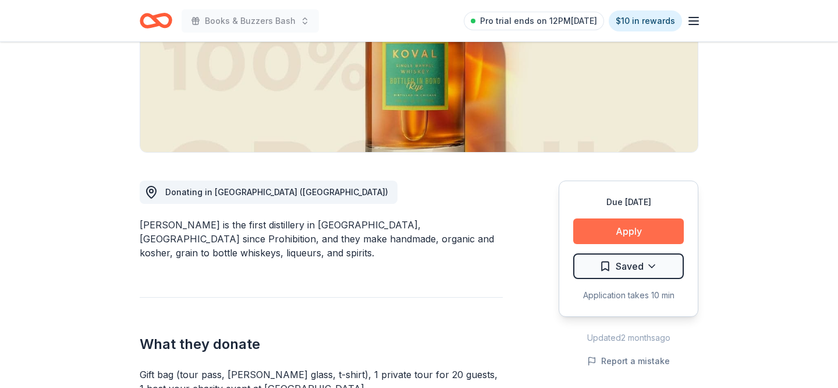
click at [621, 236] on button "Apply" at bounding box center [628, 231] width 111 height 26
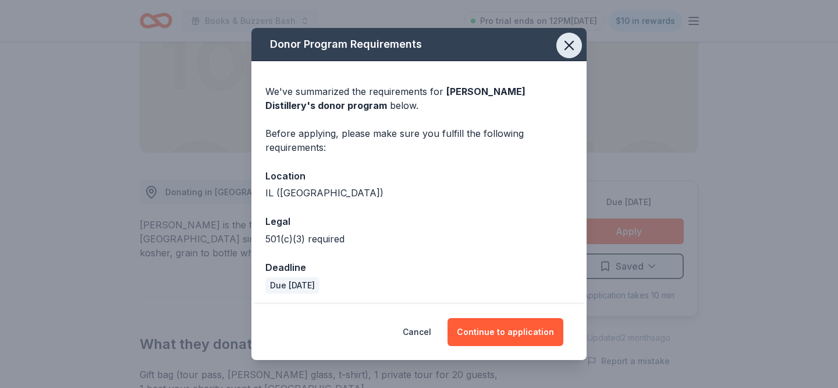
click at [568, 45] on icon "button" at bounding box center [569, 45] width 8 height 8
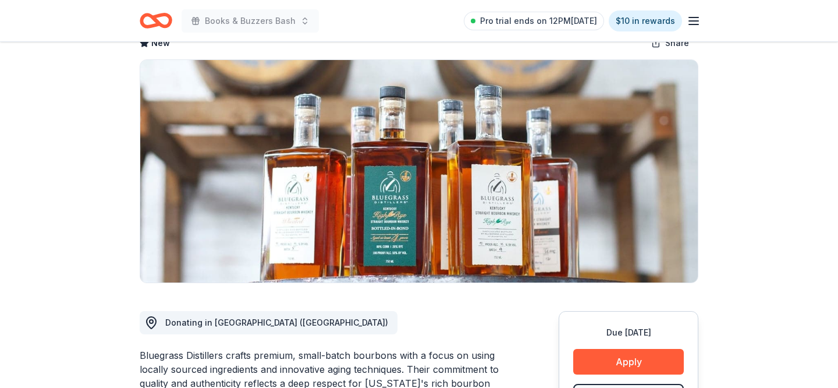
scroll to position [91, 0]
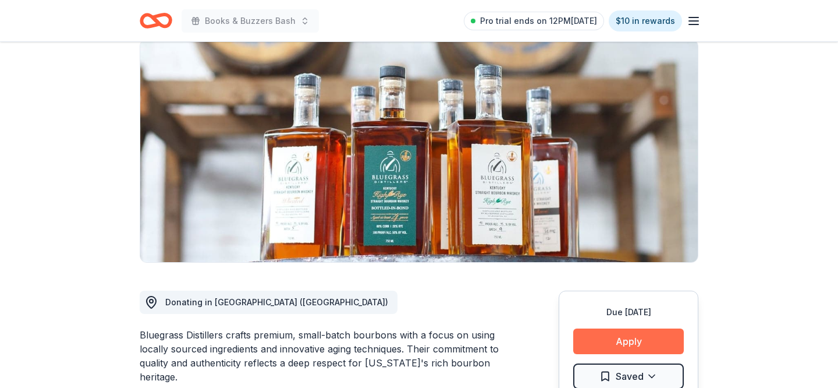
click at [641, 343] on button "Apply" at bounding box center [628, 341] width 111 height 26
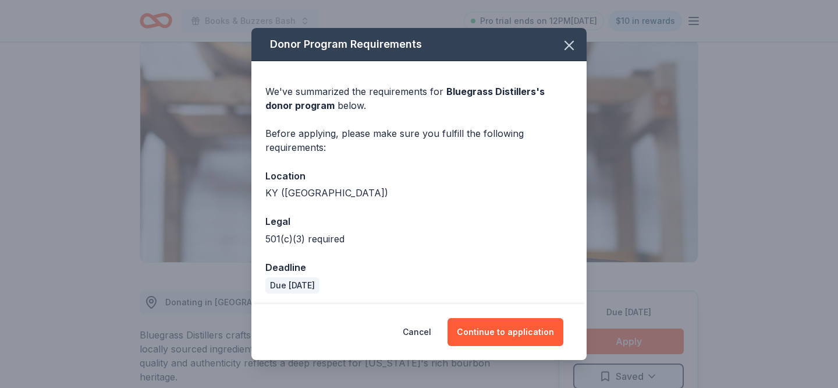
scroll to position [3, 0]
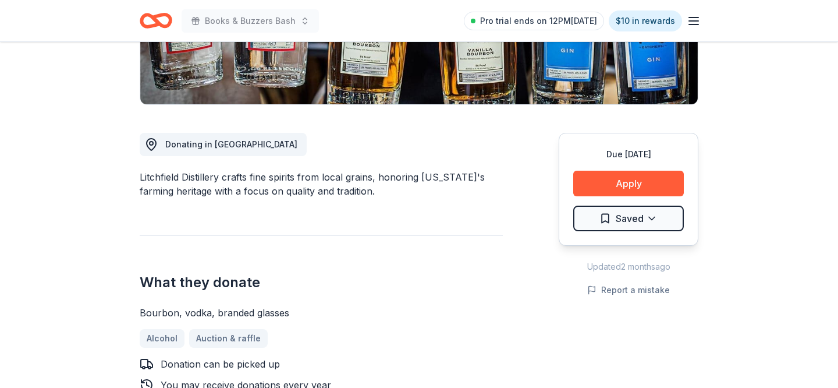
scroll to position [287, 0]
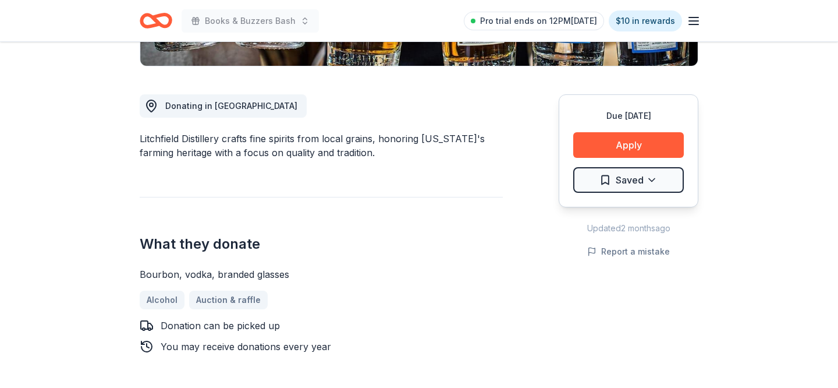
click at [566, 143] on div "Due in 60 days Apply Saved" at bounding box center [629, 150] width 140 height 113
click at [598, 146] on button "Apply" at bounding box center [628, 145] width 111 height 26
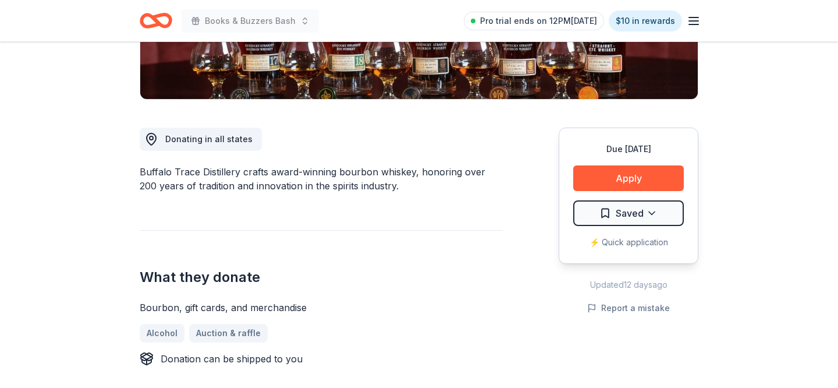
scroll to position [285, 0]
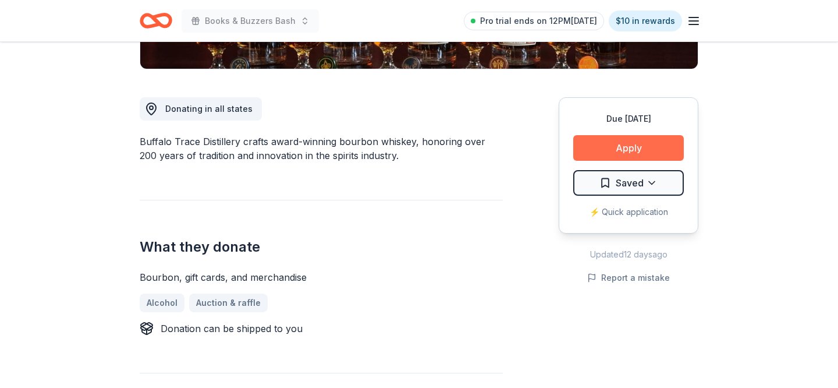
click at [610, 157] on button "Apply" at bounding box center [628, 148] width 111 height 26
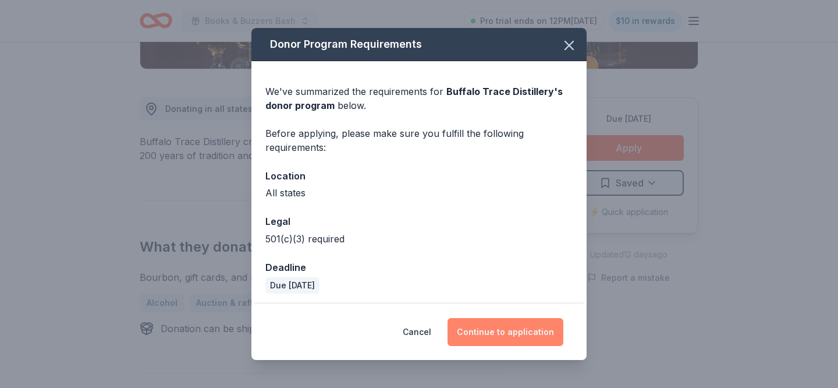
click at [499, 328] on button "Continue to application" at bounding box center [505, 332] width 116 height 28
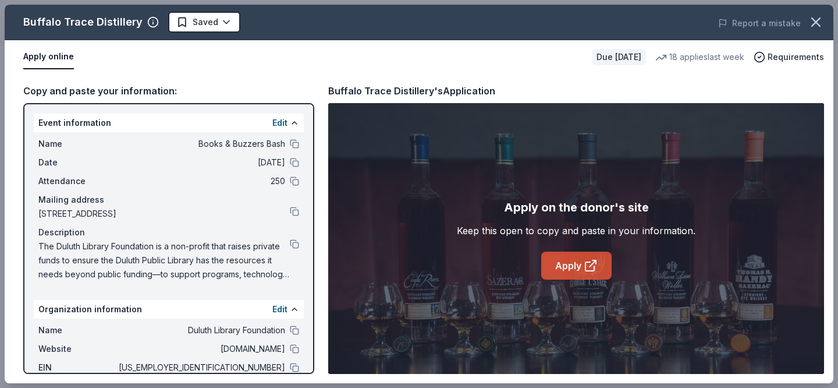
click at [555, 267] on link "Apply" at bounding box center [576, 265] width 70 height 28
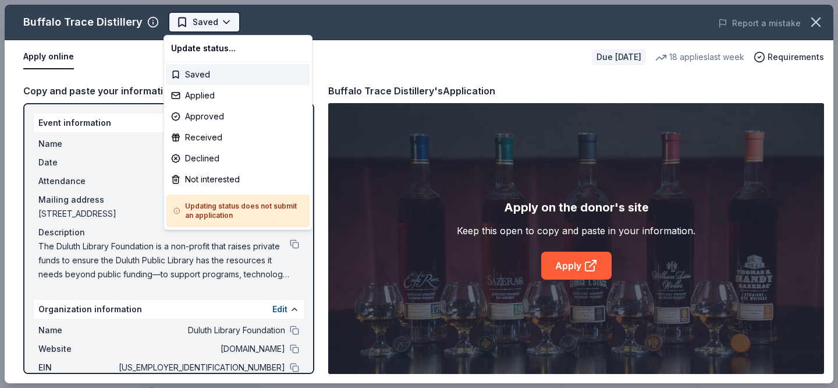
scroll to position [0, 0]
click at [225, 92] on div "Applied" at bounding box center [237, 95] width 143 height 21
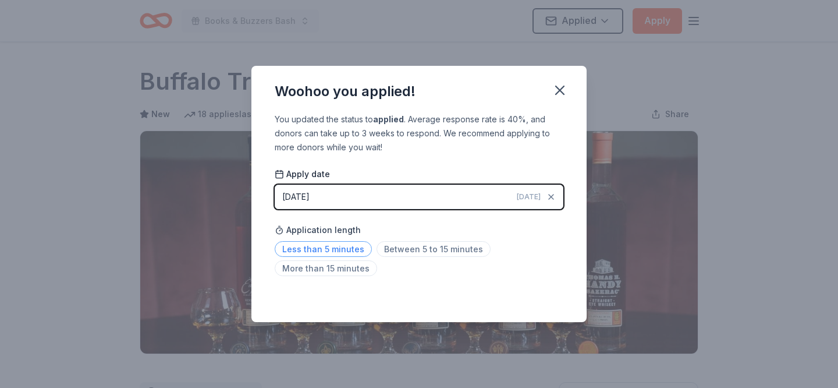
click at [323, 253] on span "Less than 5 minutes" at bounding box center [323, 249] width 97 height 16
click at [563, 90] on icon "button" at bounding box center [560, 90] width 16 height 16
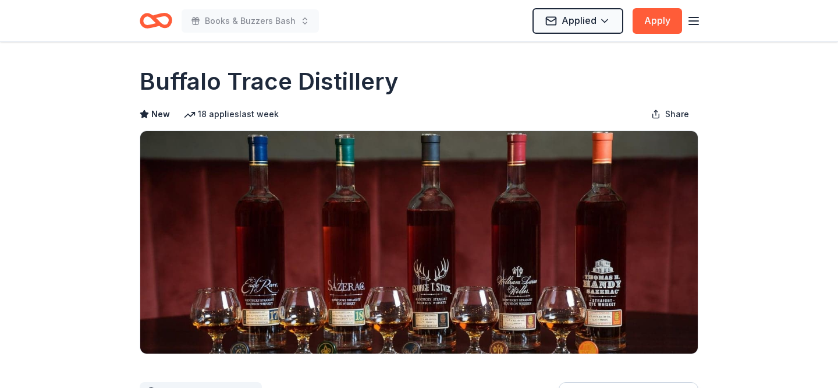
click at [563, 90] on div "Buffalo Trace Distillery" at bounding box center [419, 81] width 559 height 33
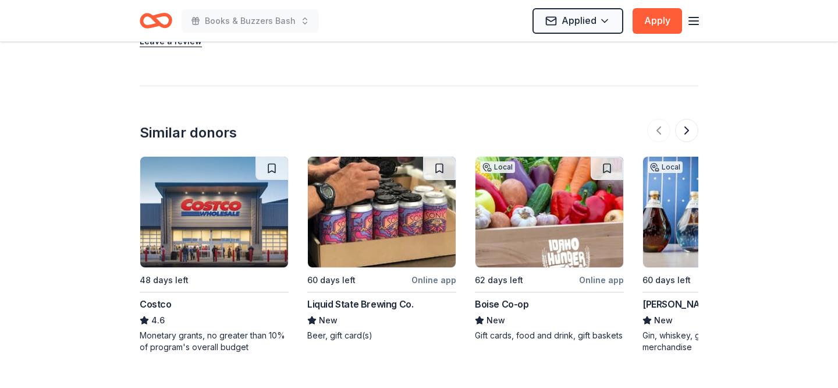
scroll to position [1071, 0]
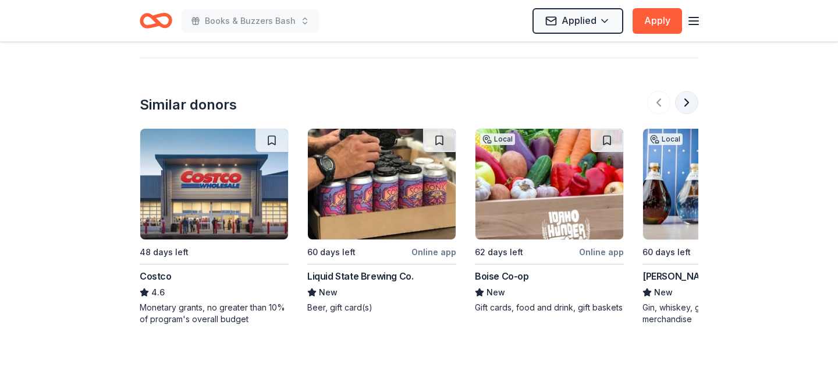
click at [685, 98] on button at bounding box center [686, 102] width 23 height 23
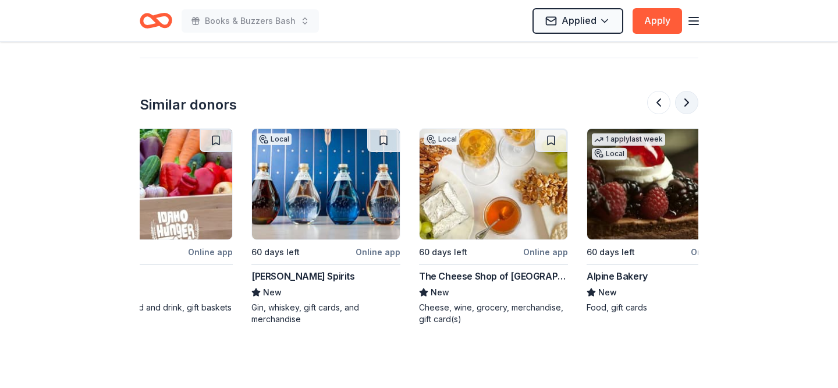
scroll to position [0, 503]
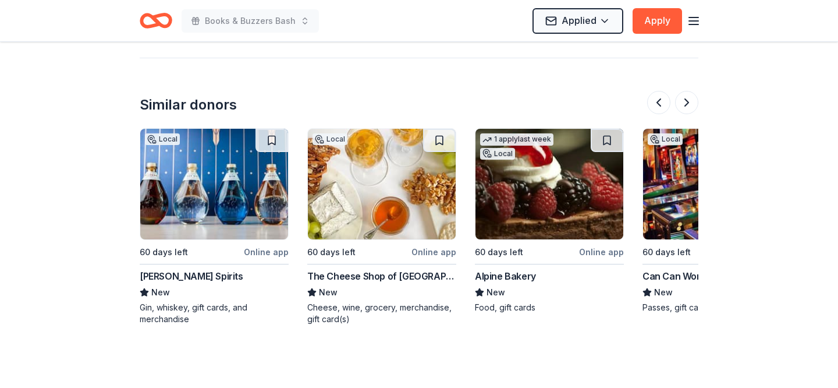
click at [257, 193] on img at bounding box center [214, 184] width 148 height 111
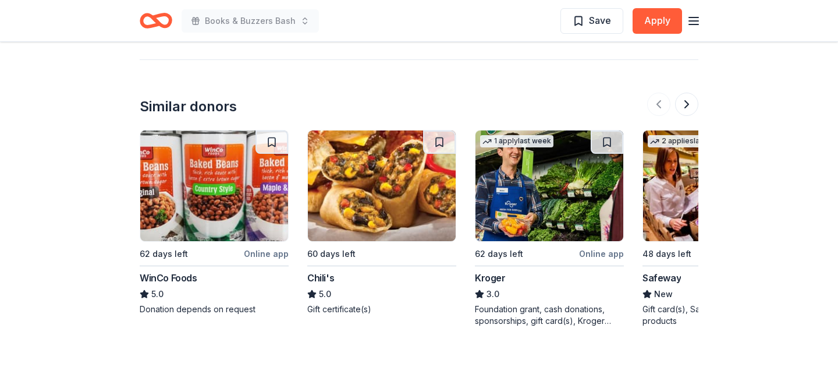
scroll to position [1095, 0]
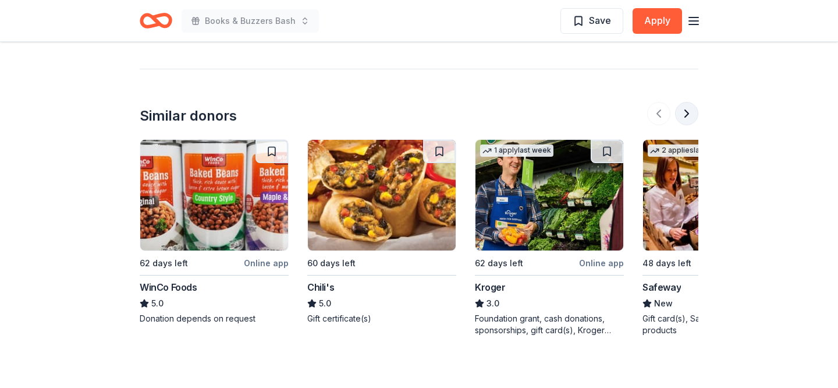
click at [692, 114] on button at bounding box center [686, 113] width 23 height 23
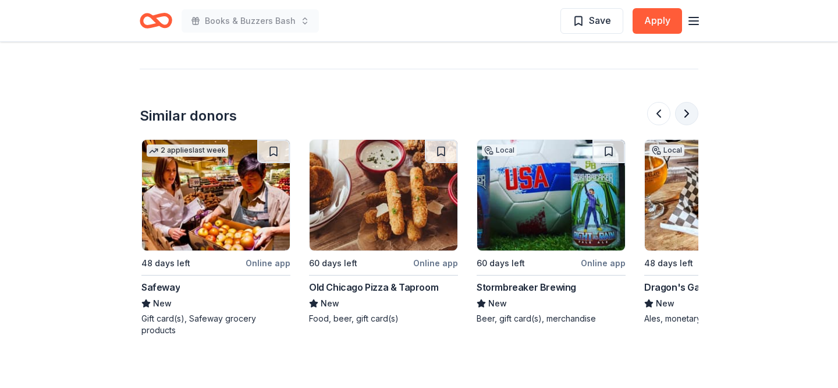
scroll to position [0, 503]
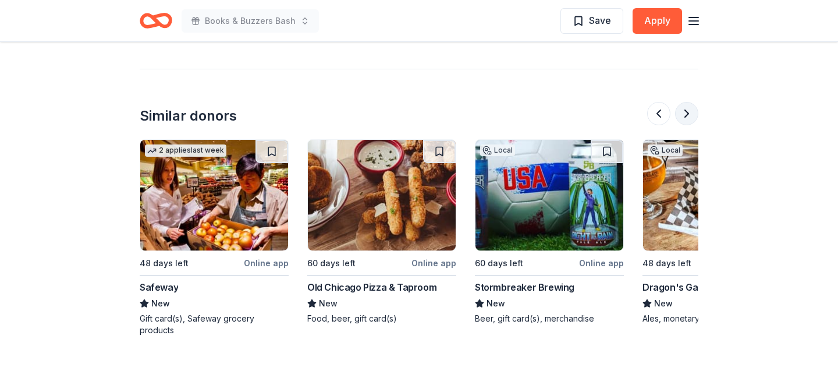
click at [692, 114] on button at bounding box center [686, 113] width 23 height 23
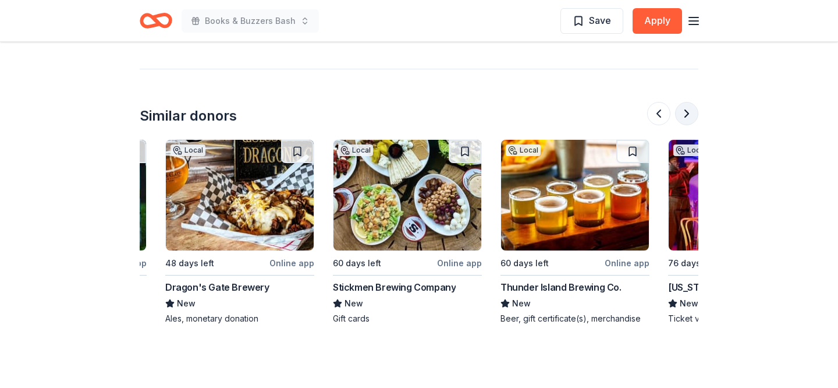
scroll to position [0, 1005]
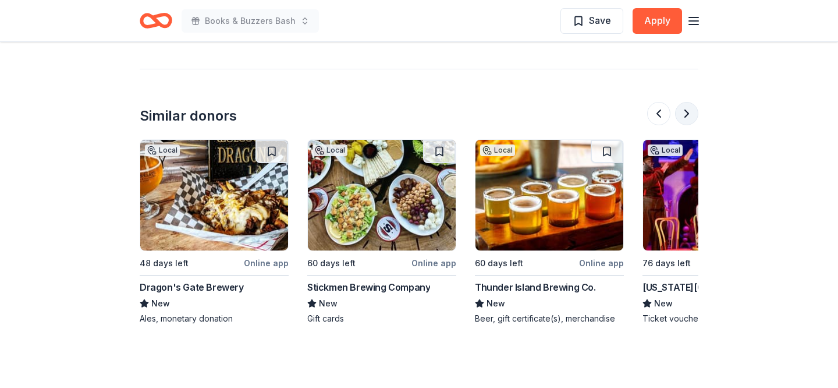
click at [692, 114] on button at bounding box center [686, 113] width 23 height 23
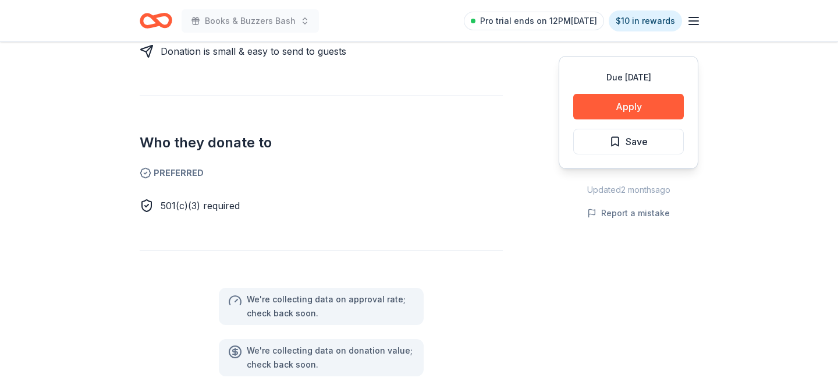
scroll to position [0, 0]
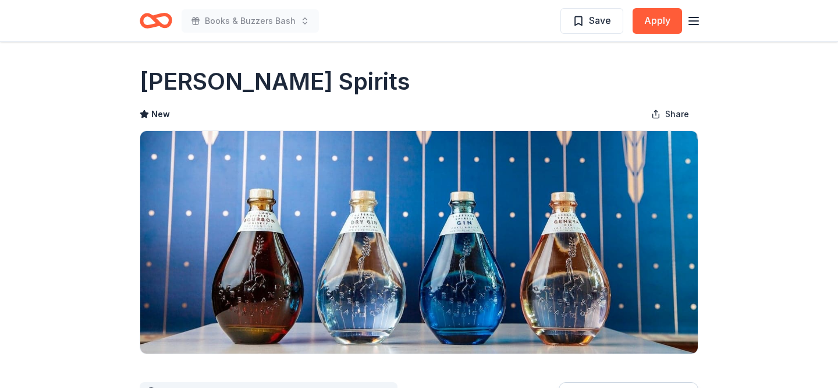
click at [697, 19] on icon "button" at bounding box center [694, 21] width 14 height 14
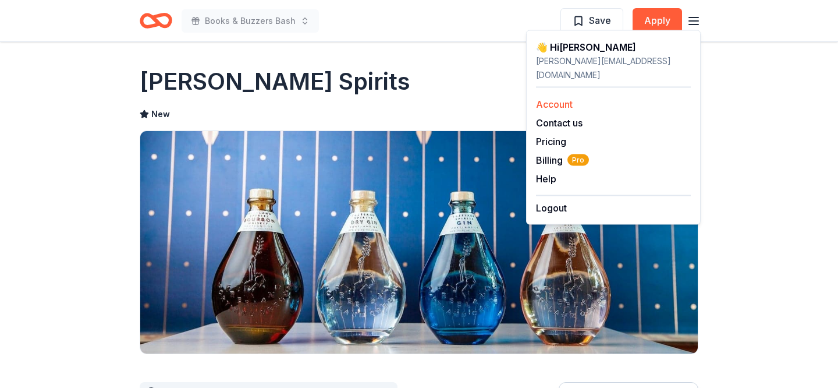
click at [560, 98] on link "Account" at bounding box center [554, 104] width 37 height 12
click at [161, 22] on icon "Home" at bounding box center [156, 20] width 33 height 27
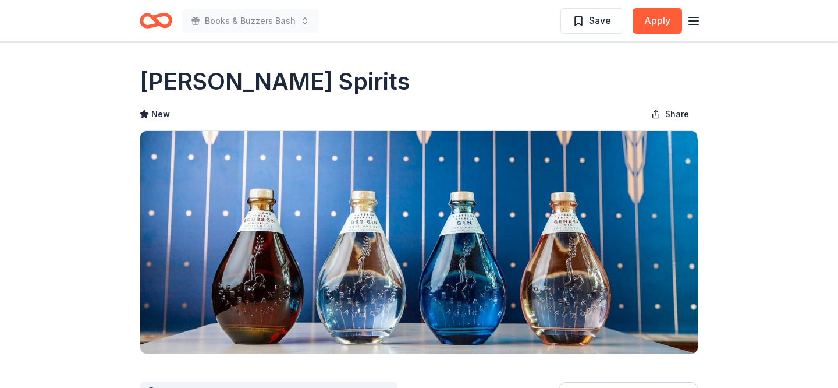
click at [161, 22] on icon "Home" at bounding box center [156, 20] width 33 height 27
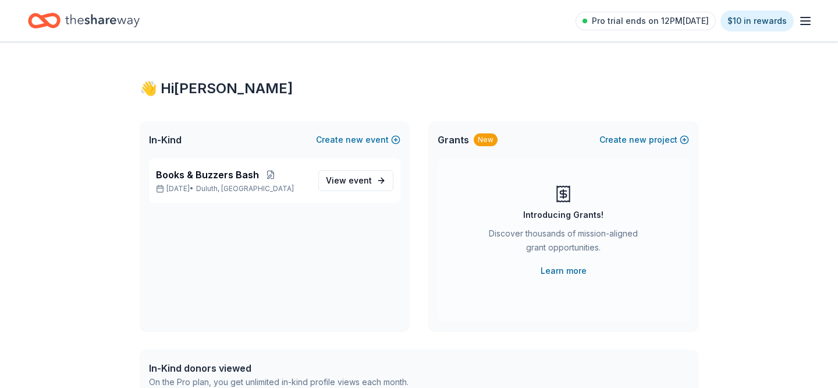
click at [800, 18] on icon "button" at bounding box center [805, 21] width 14 height 14
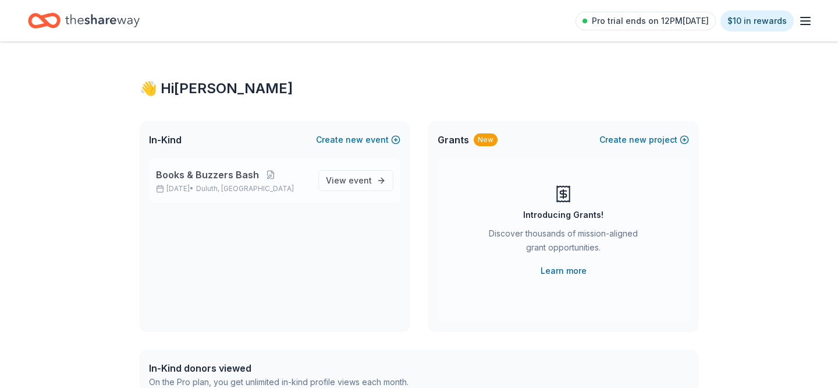
click at [239, 188] on span "Duluth, [GEOGRAPHIC_DATA]" at bounding box center [245, 188] width 98 height 9
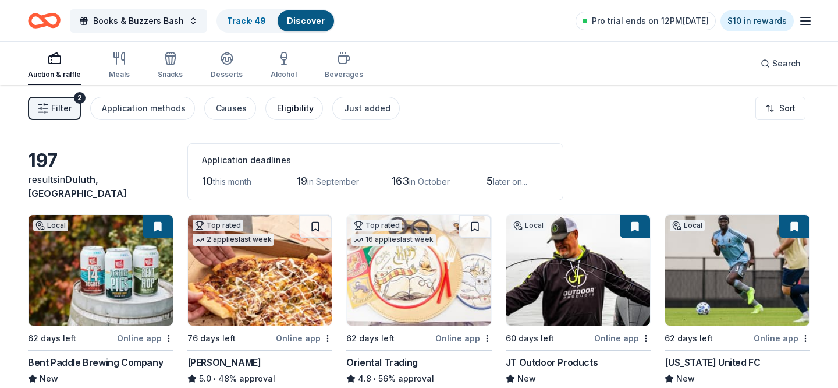
click at [278, 109] on div "Eligibility" at bounding box center [295, 108] width 37 height 14
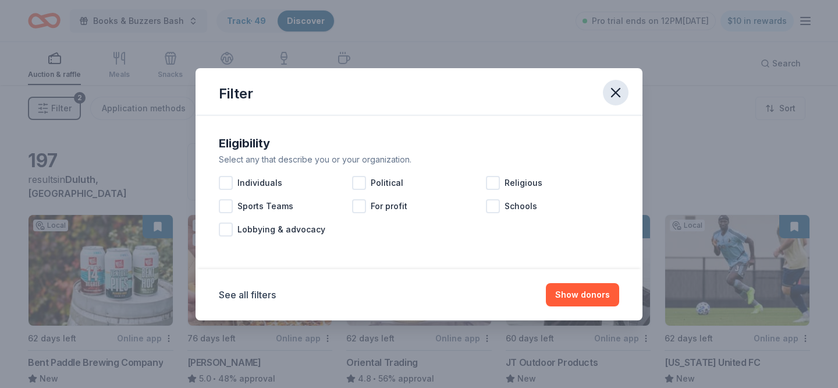
click at [612, 88] on icon "button" at bounding box center [616, 92] width 8 height 8
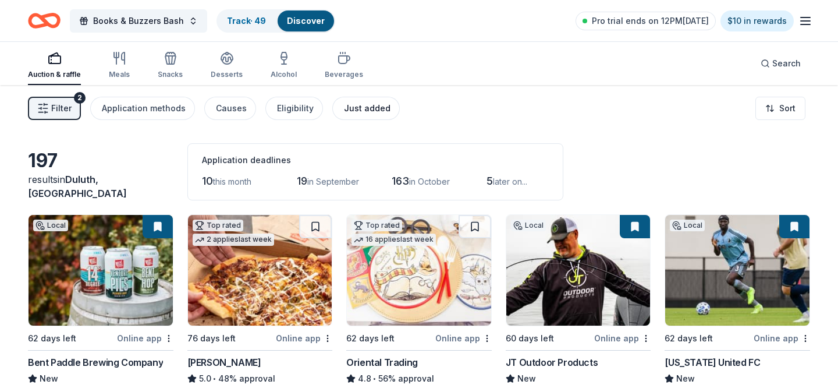
click at [364, 109] on div "Just added" at bounding box center [367, 108] width 47 height 14
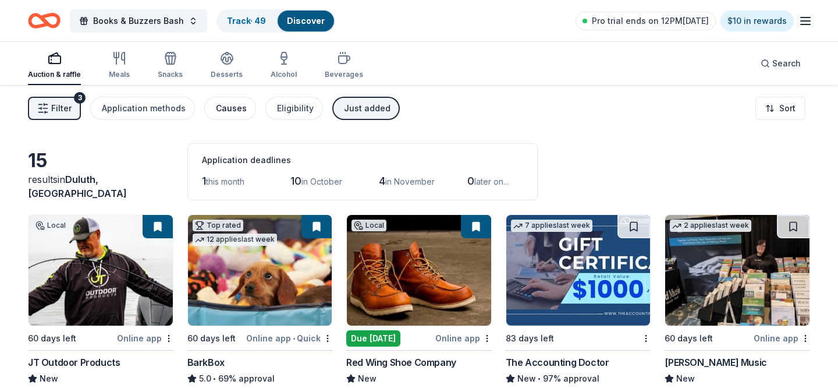
click at [225, 111] on div "Causes" at bounding box center [231, 108] width 31 height 14
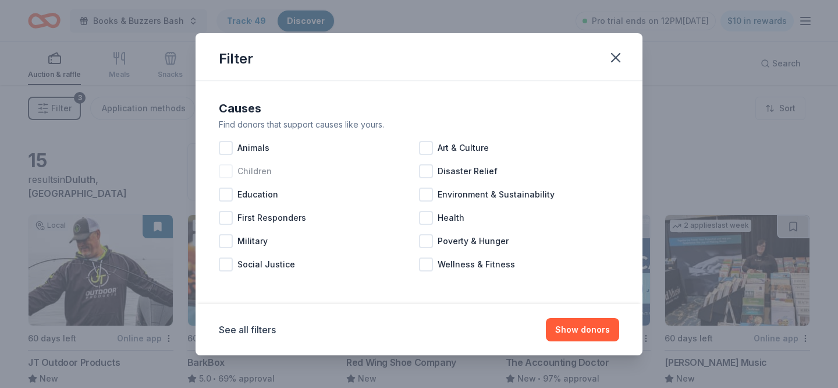
click at [229, 167] on div at bounding box center [226, 171] width 14 height 14
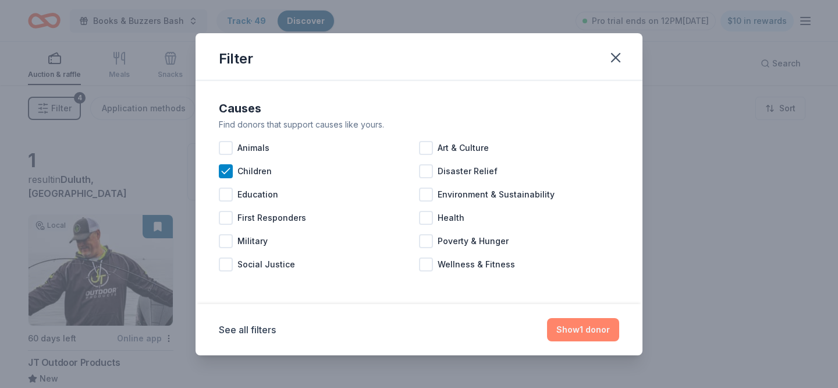
click at [589, 338] on button "Show 1 donor" at bounding box center [583, 329] width 72 height 23
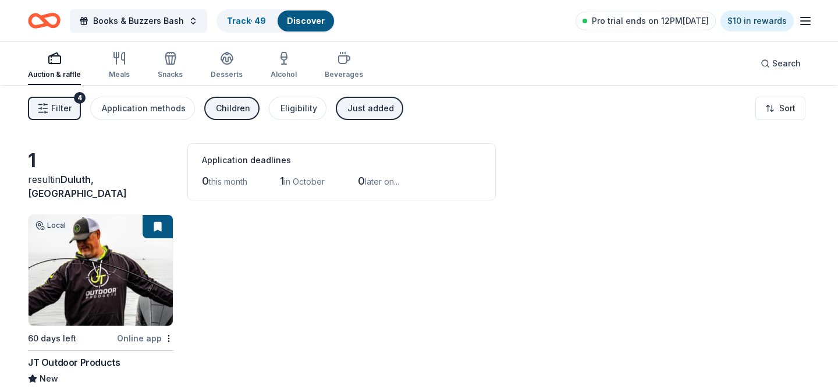
click at [236, 106] on div "Children" at bounding box center [233, 108] width 34 height 14
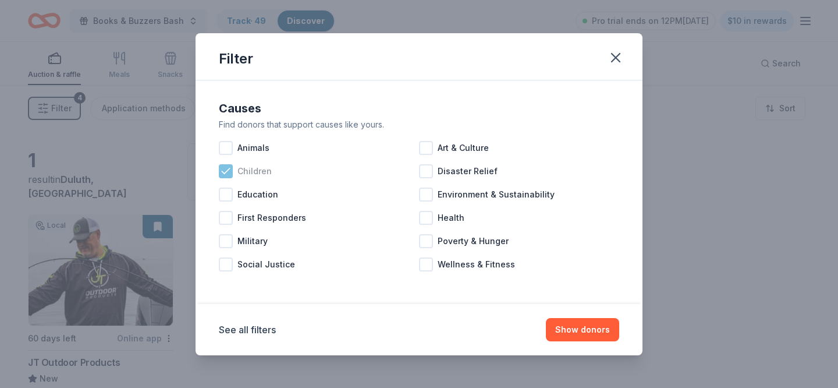
click at [226, 170] on icon at bounding box center [226, 171] width 12 height 12
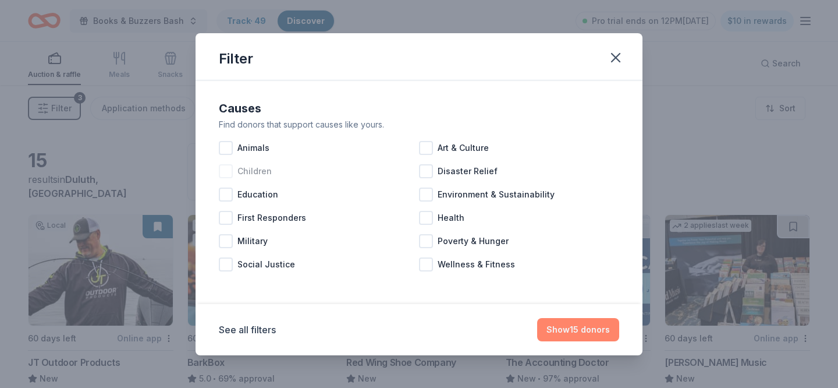
click at [579, 335] on button "Show 15 donors" at bounding box center [578, 329] width 82 height 23
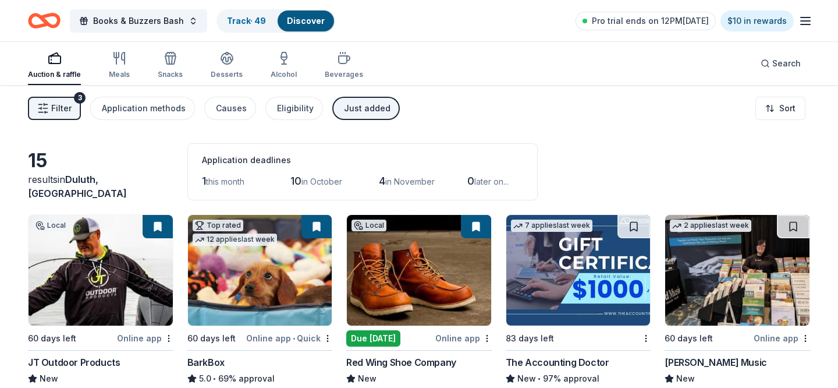
click at [344, 115] on div "Just added" at bounding box center [367, 108] width 47 height 14
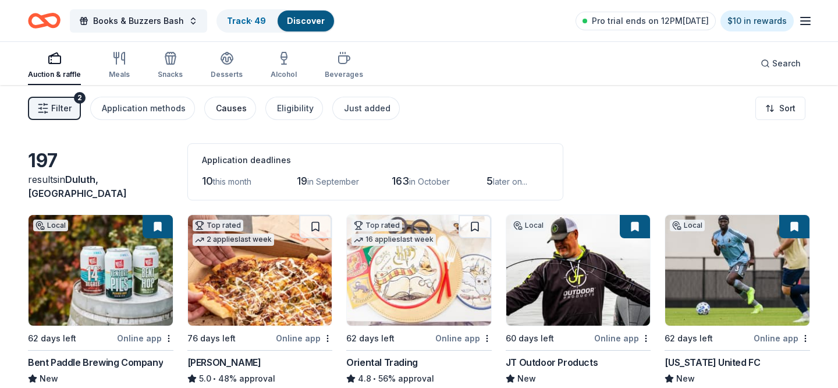
click at [216, 115] on div "Causes" at bounding box center [231, 108] width 31 height 14
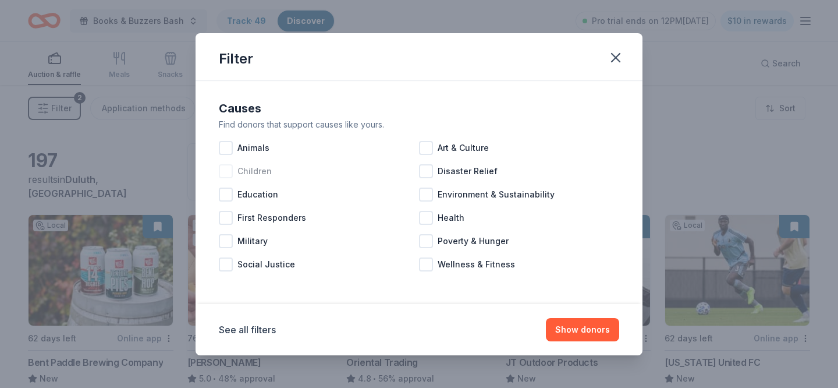
click at [237, 171] on span "Children" at bounding box center [254, 171] width 34 height 14
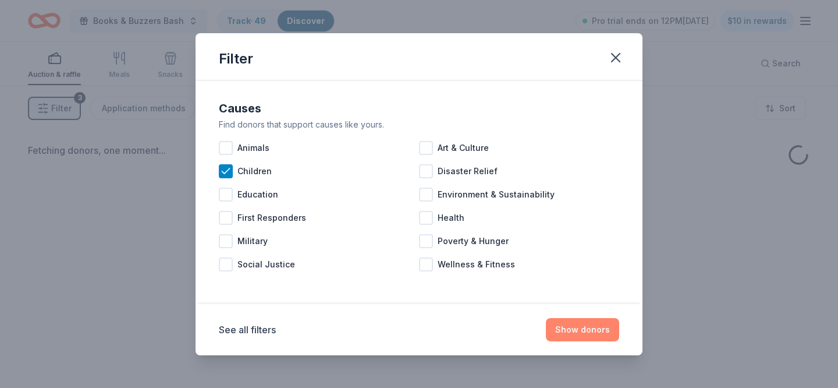
click at [598, 332] on button "Show donors" at bounding box center [582, 329] width 73 height 23
